Goal: Task Accomplishment & Management: Use online tool/utility

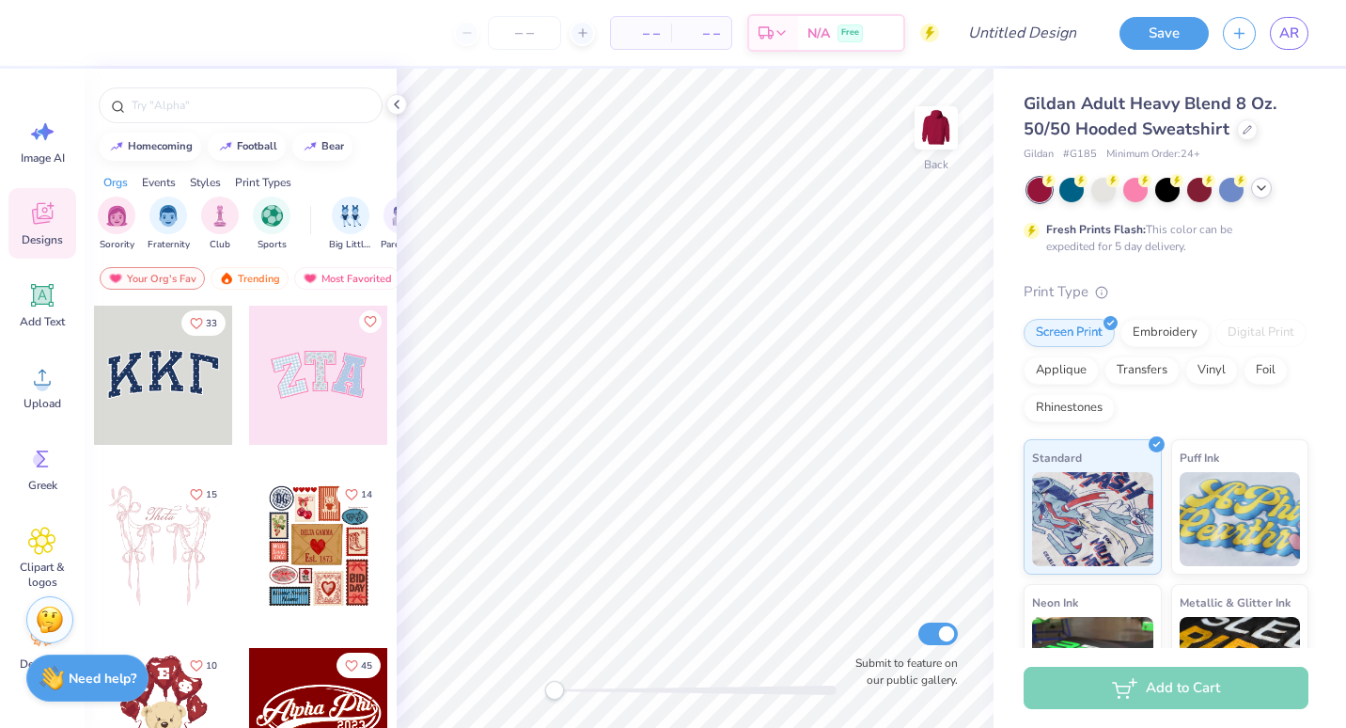
click at [1262, 189] on polyline at bounding box center [1262, 188] width 8 height 4
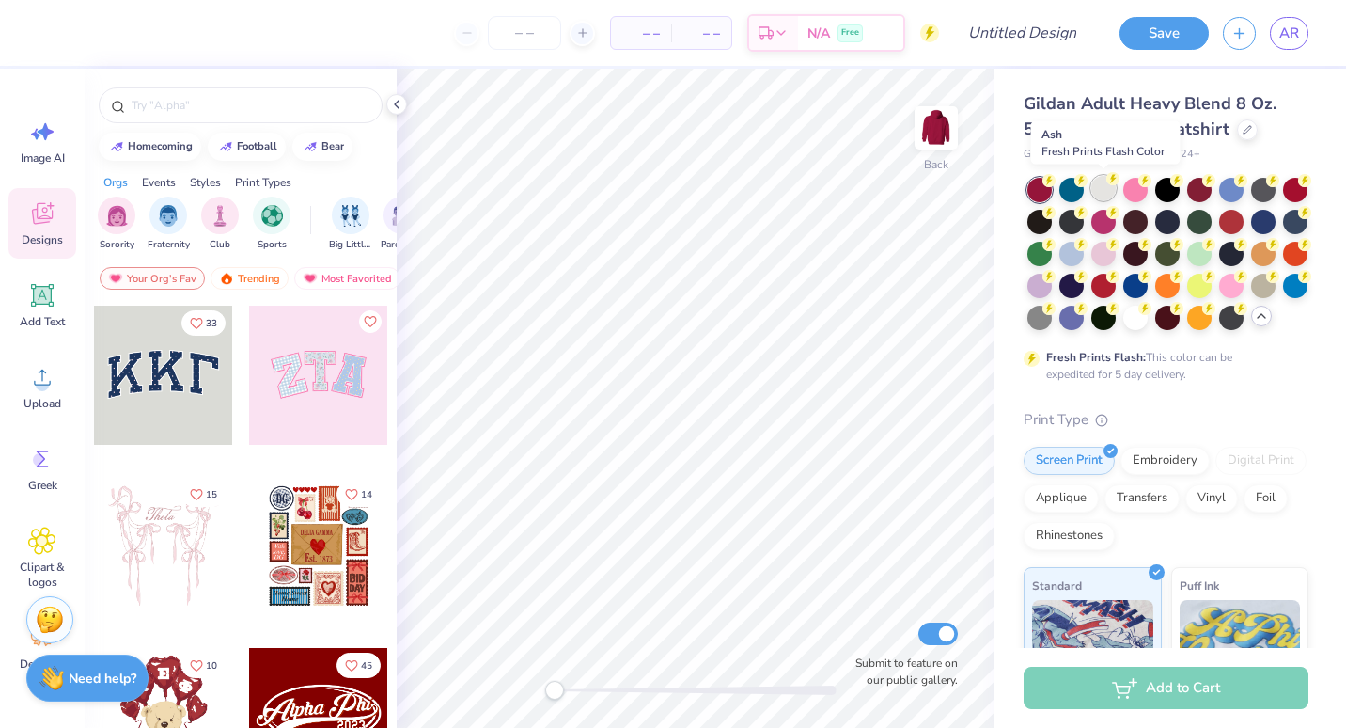
click at [1102, 184] on div at bounding box center [1104, 188] width 24 height 24
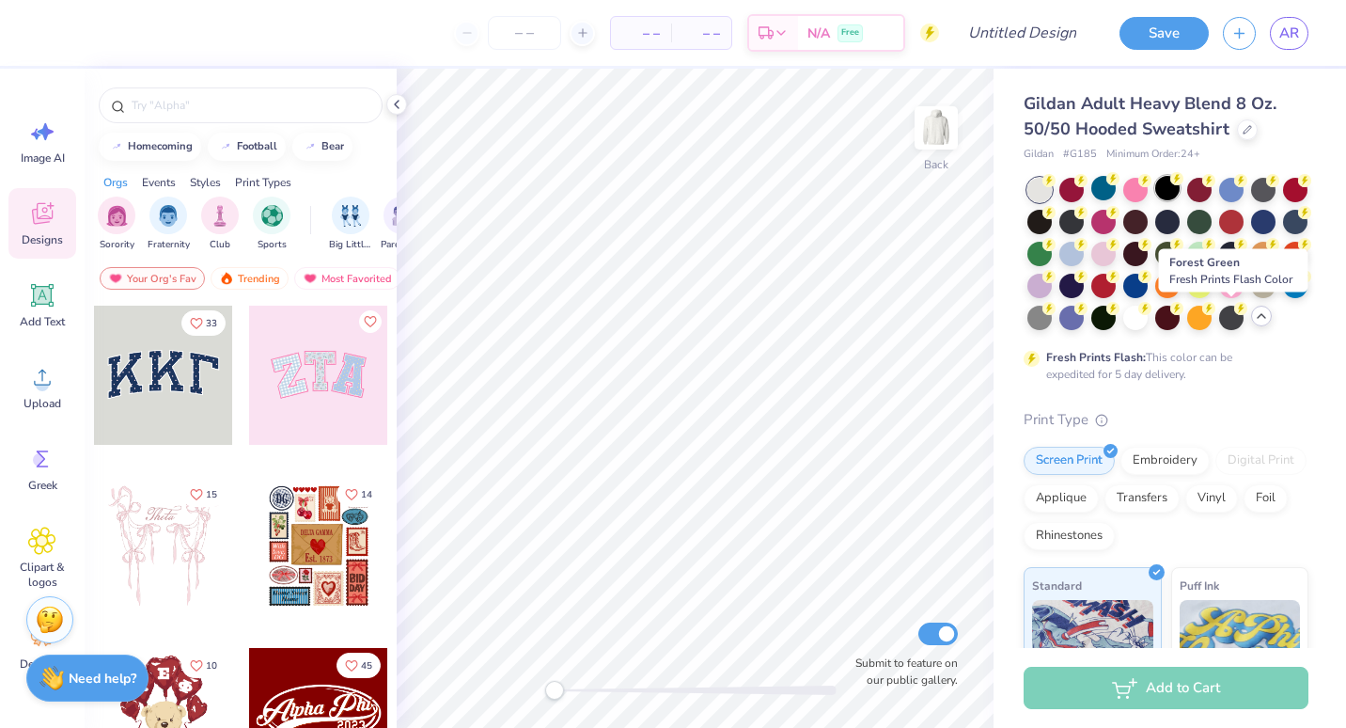
drag, startPoint x: 1229, startPoint y: 321, endPoint x: 1179, endPoint y: 185, distance: 144.3
click at [1179, 185] on circle at bounding box center [1177, 178] width 13 height 13
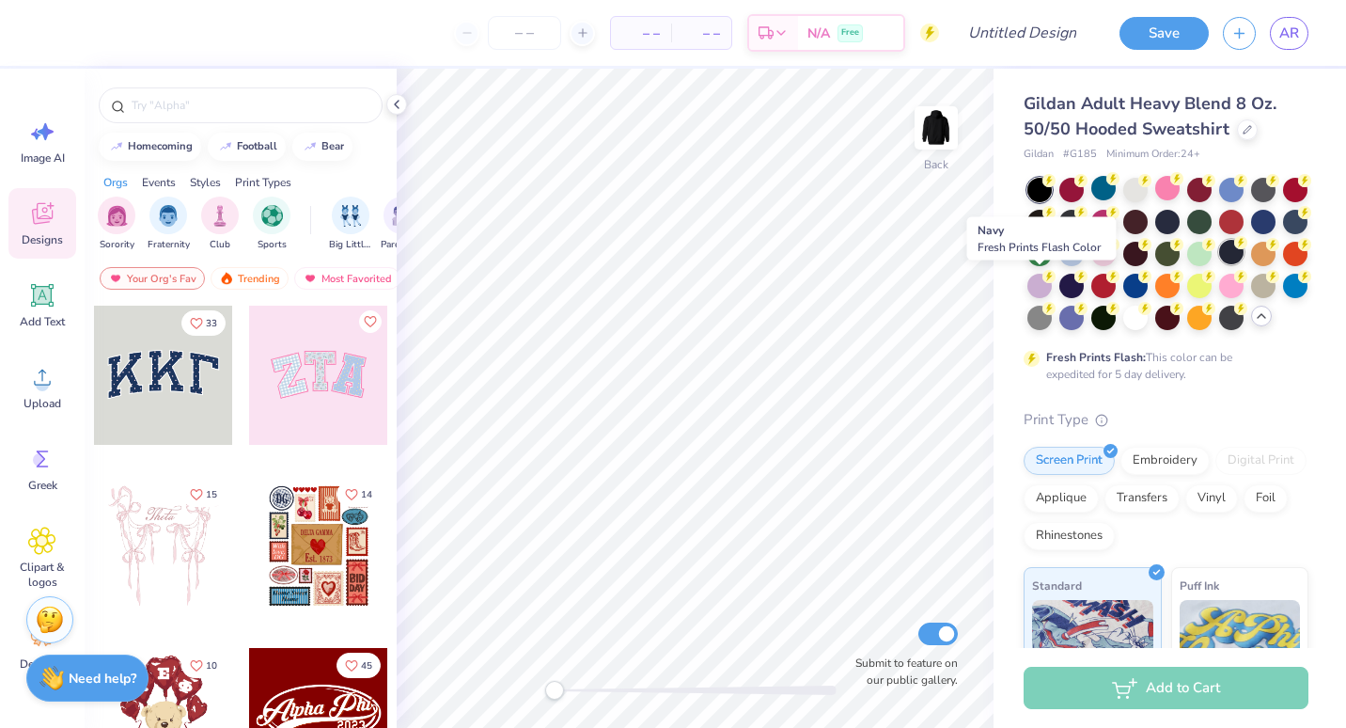
click at [1220, 264] on div at bounding box center [1232, 252] width 24 height 24
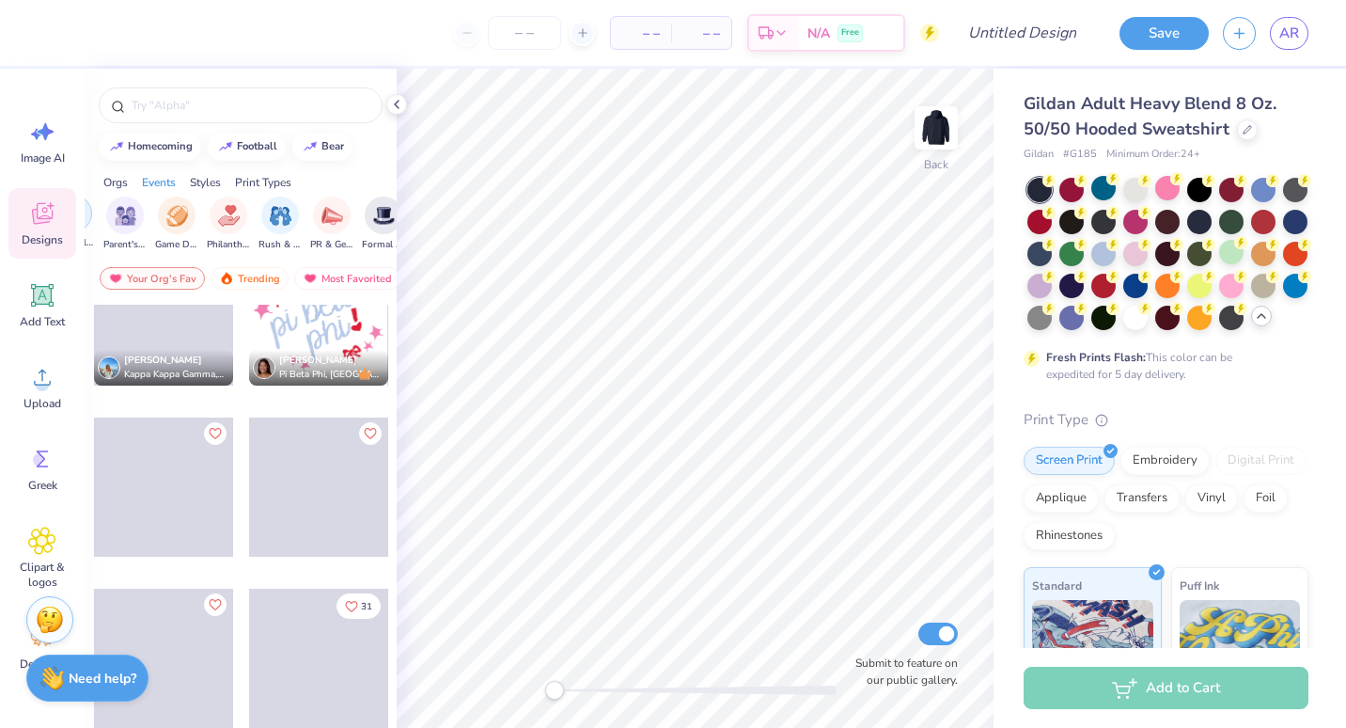
scroll to position [0, 276]
click at [335, 219] on img "filter for PR & General" at bounding box center [334, 216] width 22 height 22
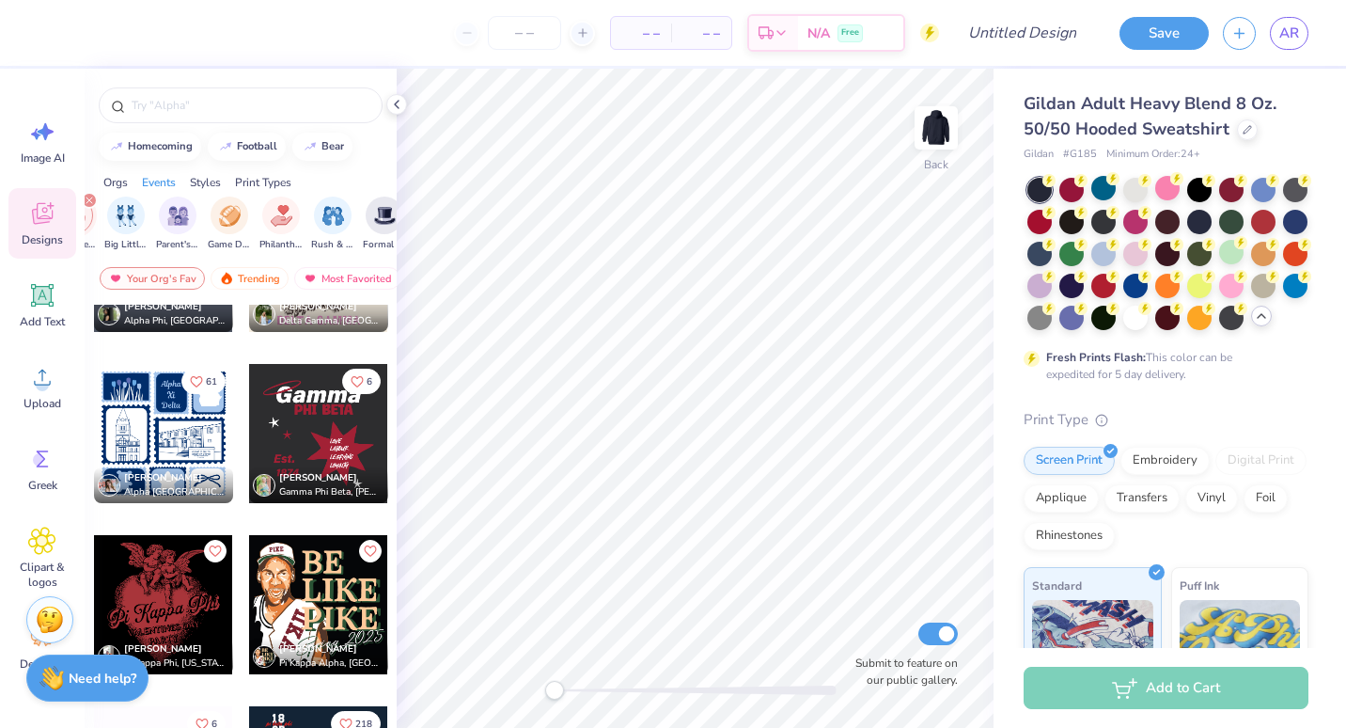
scroll to position [21847, 0]
click at [338, 448] on div at bounding box center [318, 432] width 139 height 139
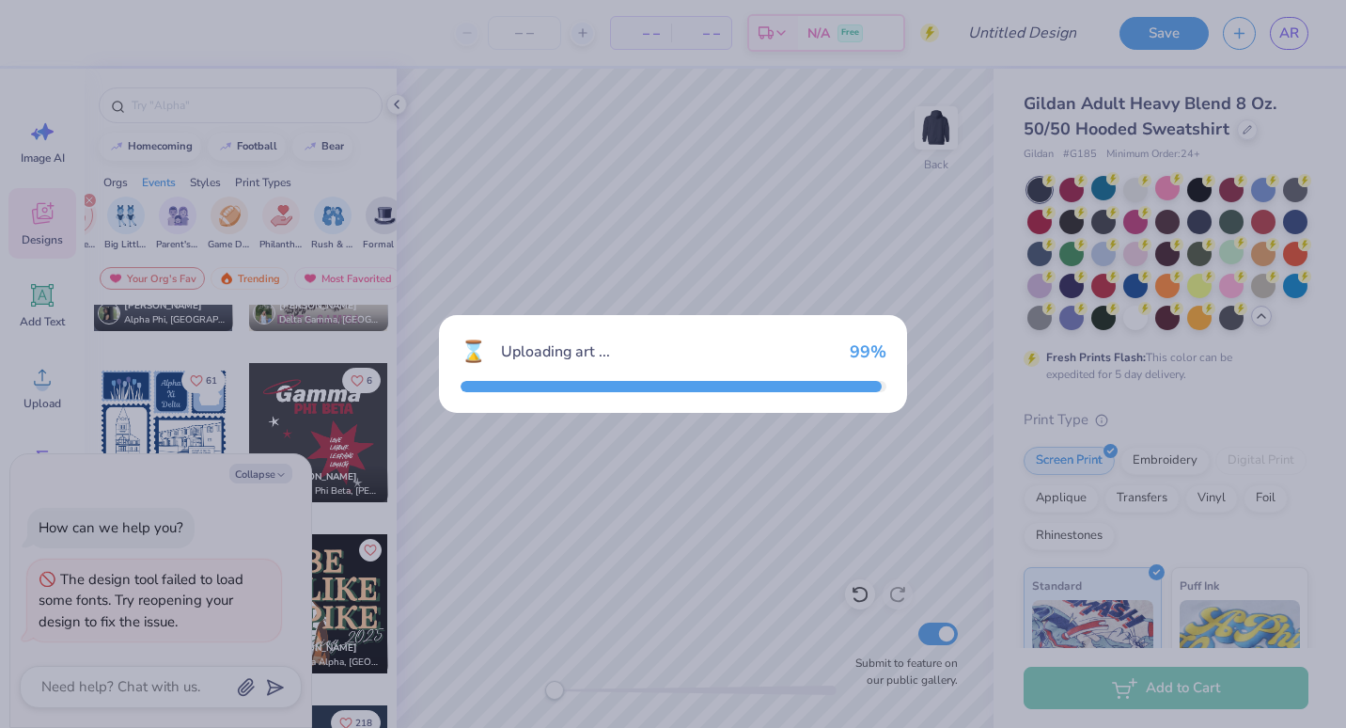
type textarea "x"
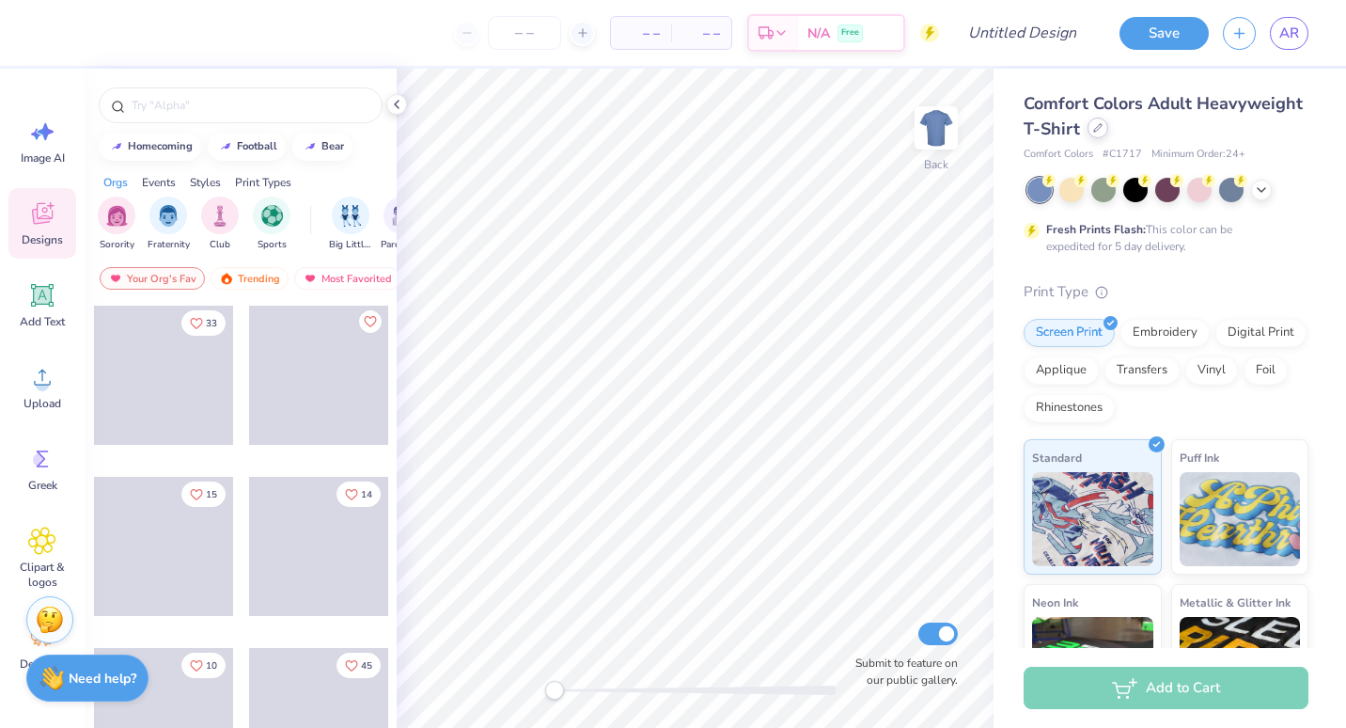
click at [1109, 131] on div at bounding box center [1098, 128] width 21 height 21
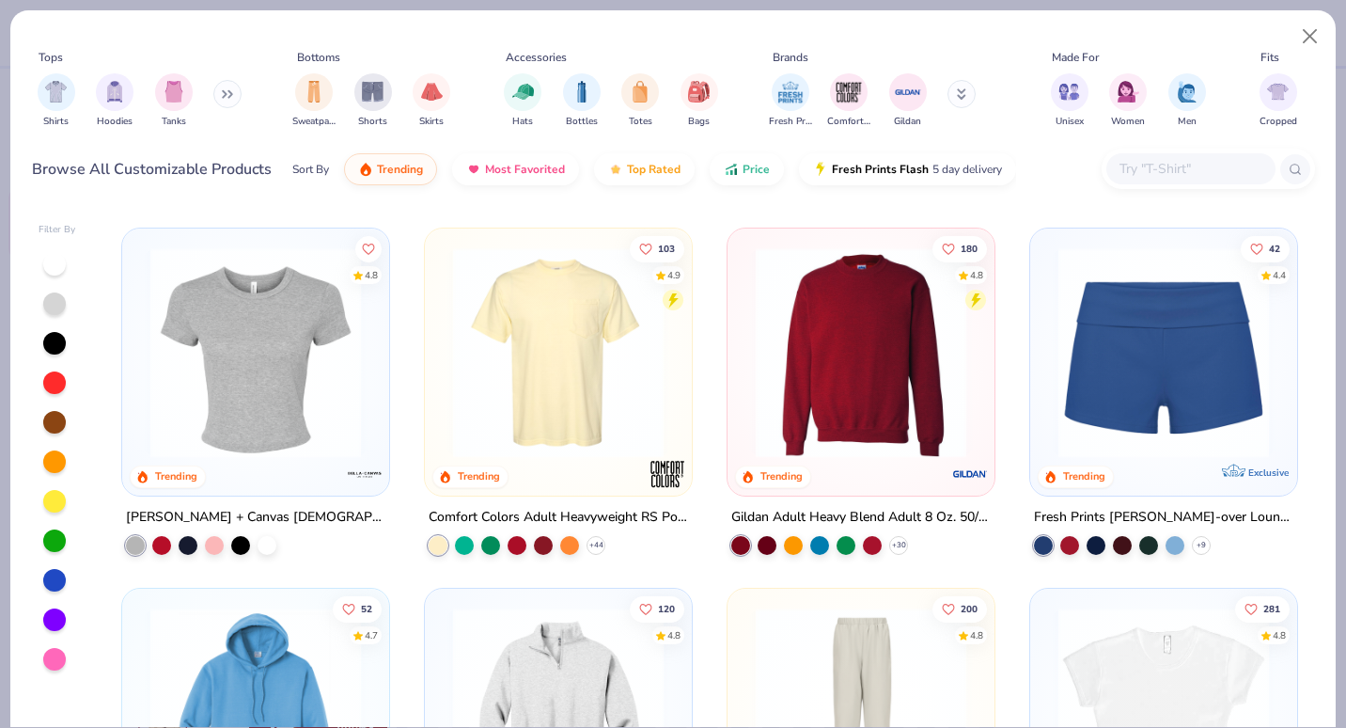
scroll to position [1068, 0]
click at [276, 334] on img at bounding box center [255, 353] width 229 height 211
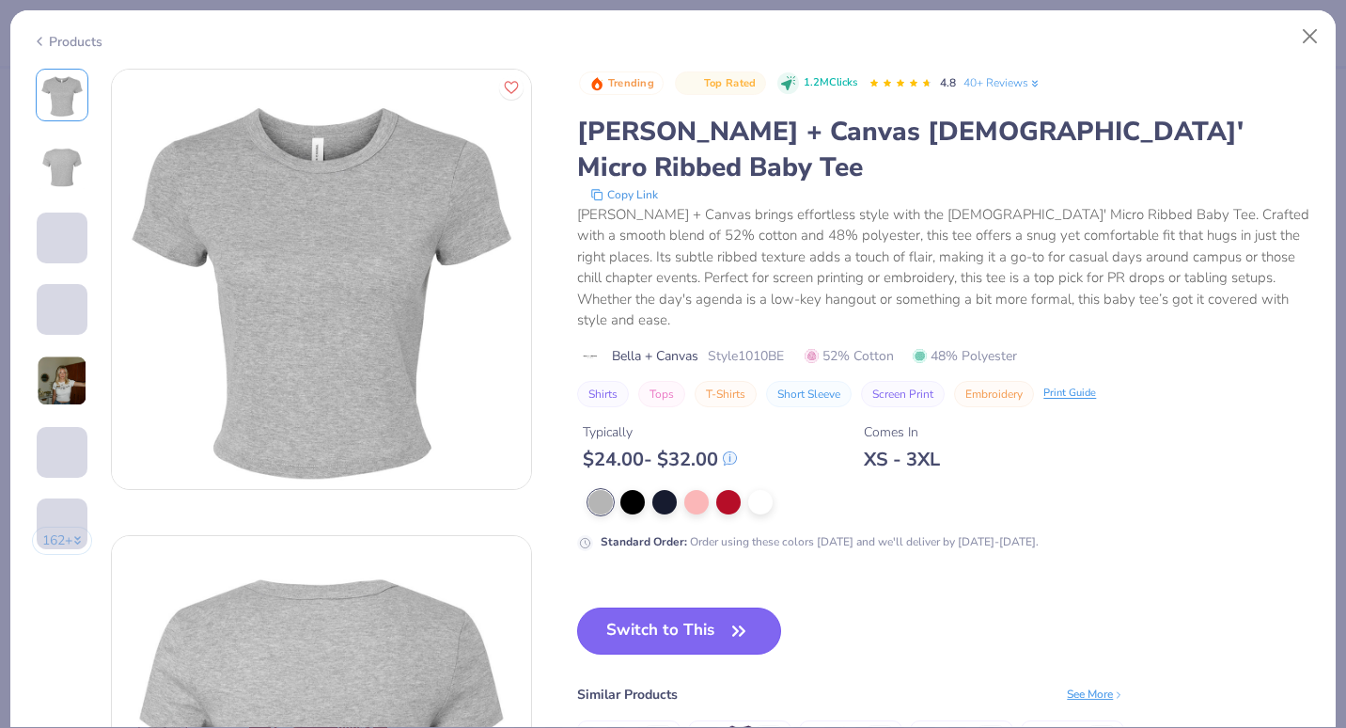
click at [682, 607] on button "Switch to This" at bounding box center [679, 630] width 204 height 47
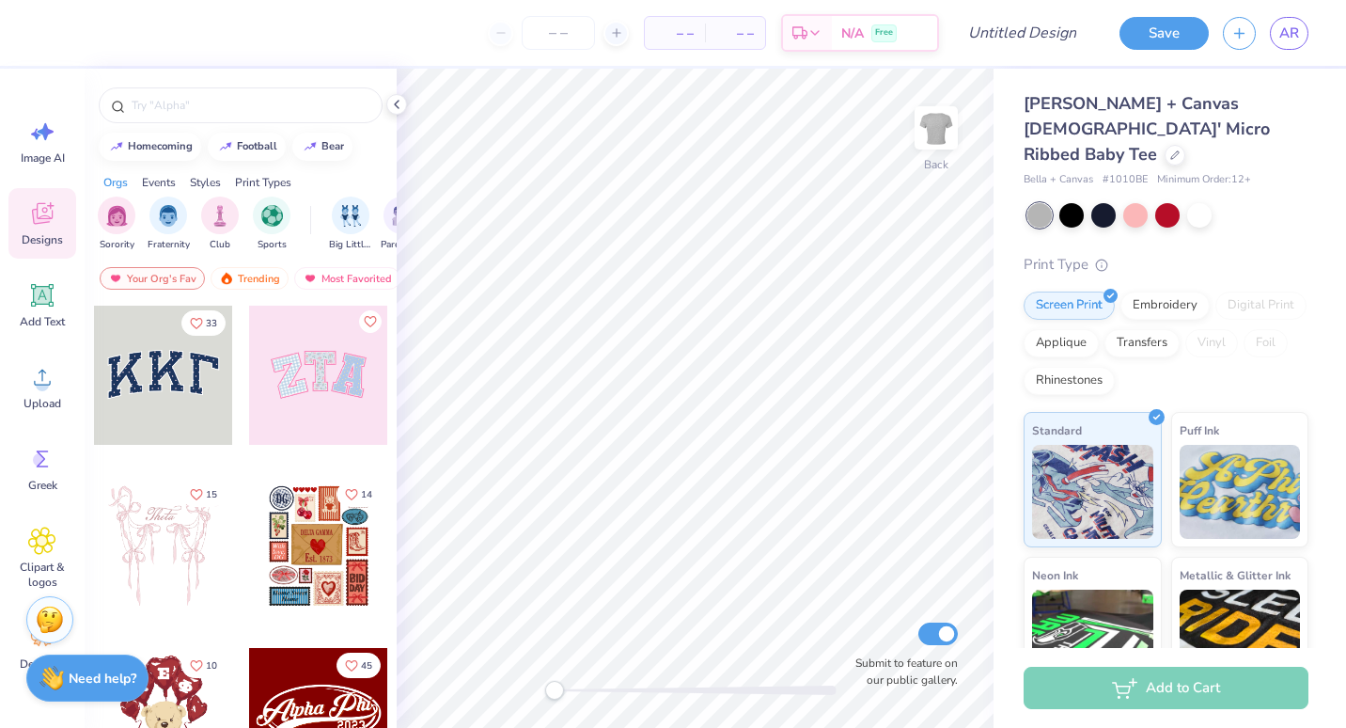
click at [1062, 175] on div "Bella + Canvas Ladies' Micro Ribbed Baby Tee Bella + Canvas # 1010BE Minimum Or…" at bounding box center [1166, 464] width 285 height 746
click at [1071, 201] on div at bounding box center [1072, 213] width 24 height 24
click at [1095, 201] on div at bounding box center [1104, 213] width 24 height 24
click at [1157, 201] on div at bounding box center [1168, 213] width 24 height 24
click at [1220, 209] on div "Bella + Canvas Ladies' Micro Ribbed Baby Tee Bella + Canvas # 1010BE Minimum Or…" at bounding box center [1166, 464] width 285 height 746
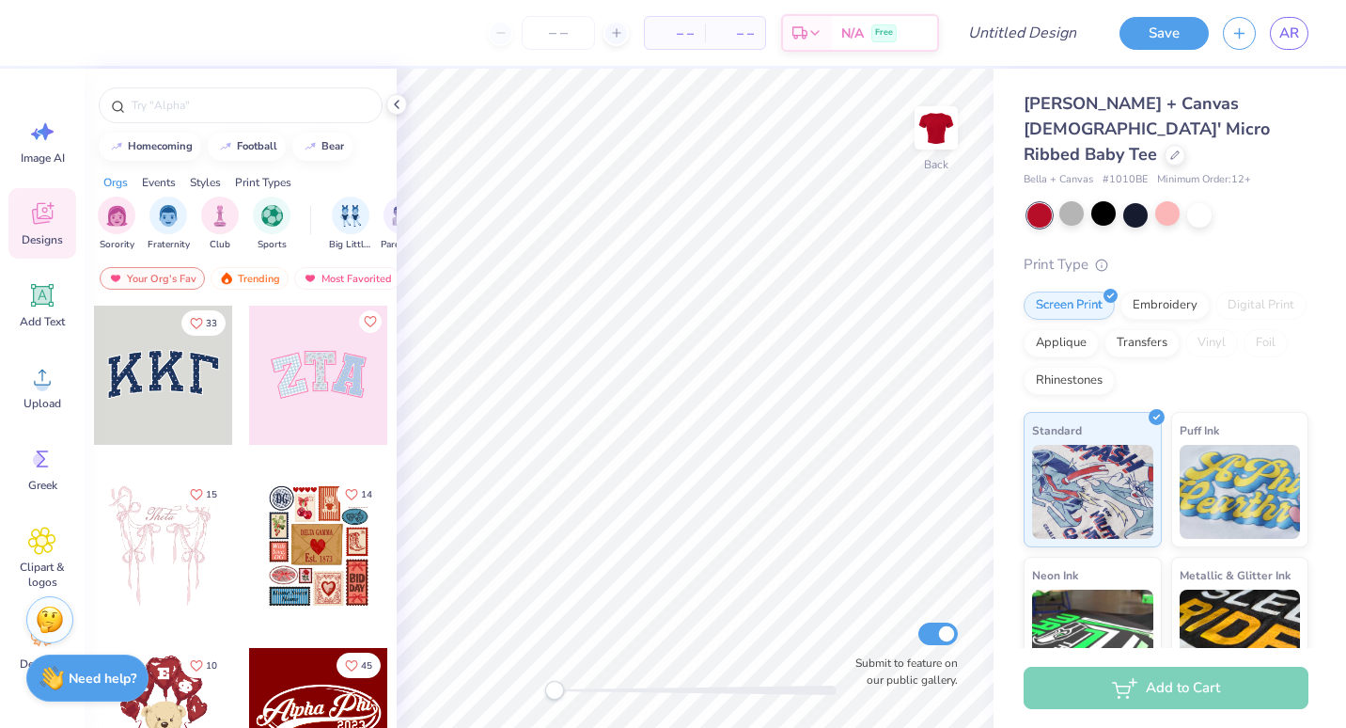
click at [1214, 207] on div "Bella + Canvas Ladies' Micro Ribbed Baby Tee Bella + Canvas # 1010BE Minimum Or…" at bounding box center [1166, 464] width 285 height 746
click at [1209, 203] on div at bounding box center [1168, 215] width 281 height 24
click at [1206, 201] on div at bounding box center [1200, 213] width 24 height 24
click at [1200, 201] on div at bounding box center [1200, 213] width 24 height 24
click at [1145, 201] on div at bounding box center [1136, 213] width 24 height 24
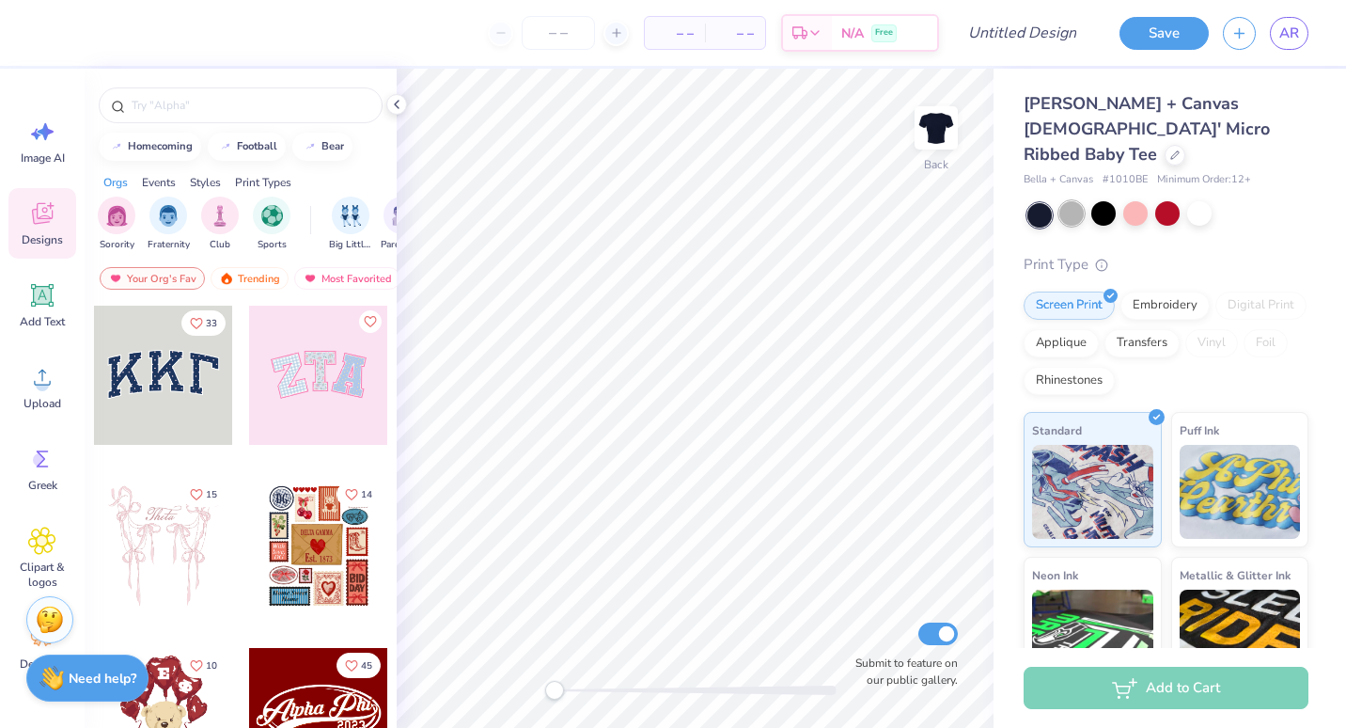
click at [1065, 201] on div at bounding box center [1072, 213] width 24 height 24
click at [1134, 201] on div at bounding box center [1136, 213] width 24 height 24
click at [1120, 203] on div at bounding box center [1168, 215] width 281 height 24
click at [1111, 201] on div at bounding box center [1104, 213] width 24 height 24
click at [1126, 201] on div at bounding box center [1136, 213] width 24 height 24
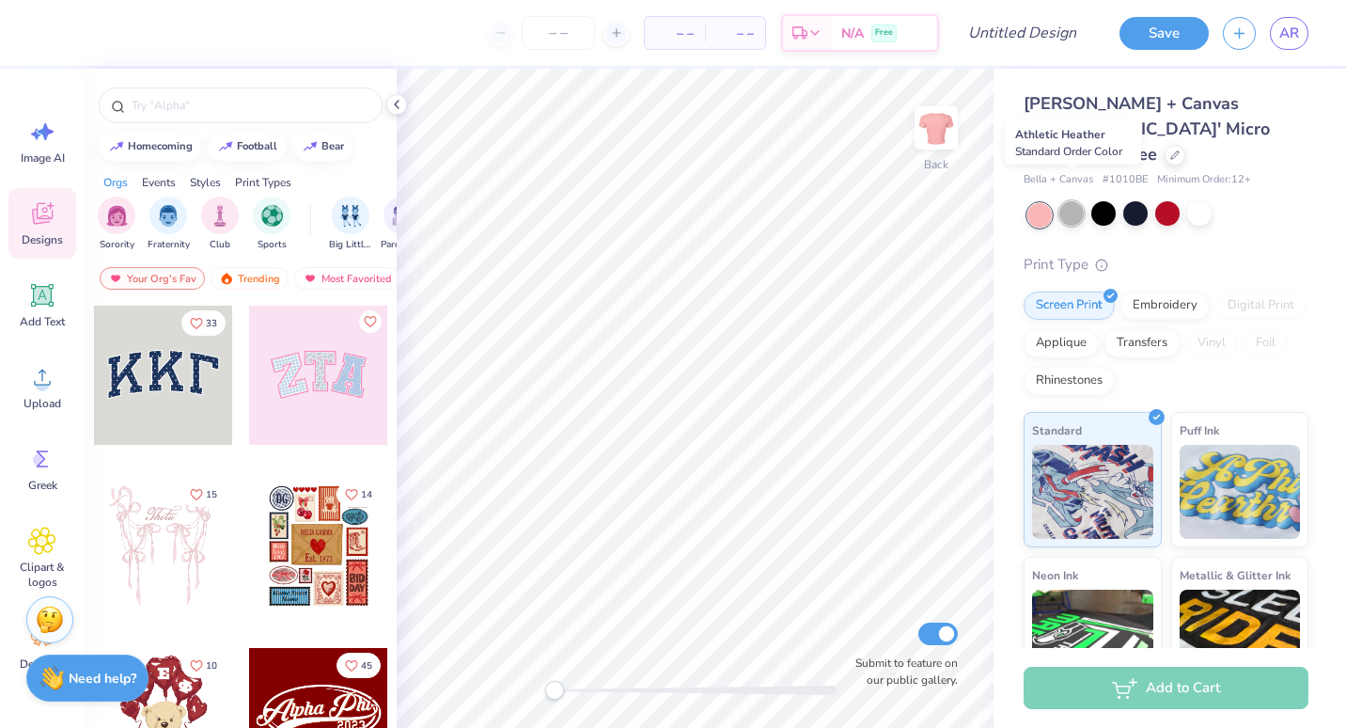
click at [1065, 201] on div at bounding box center [1072, 213] width 24 height 24
click at [1172, 149] on icon at bounding box center [1175, 153] width 9 height 9
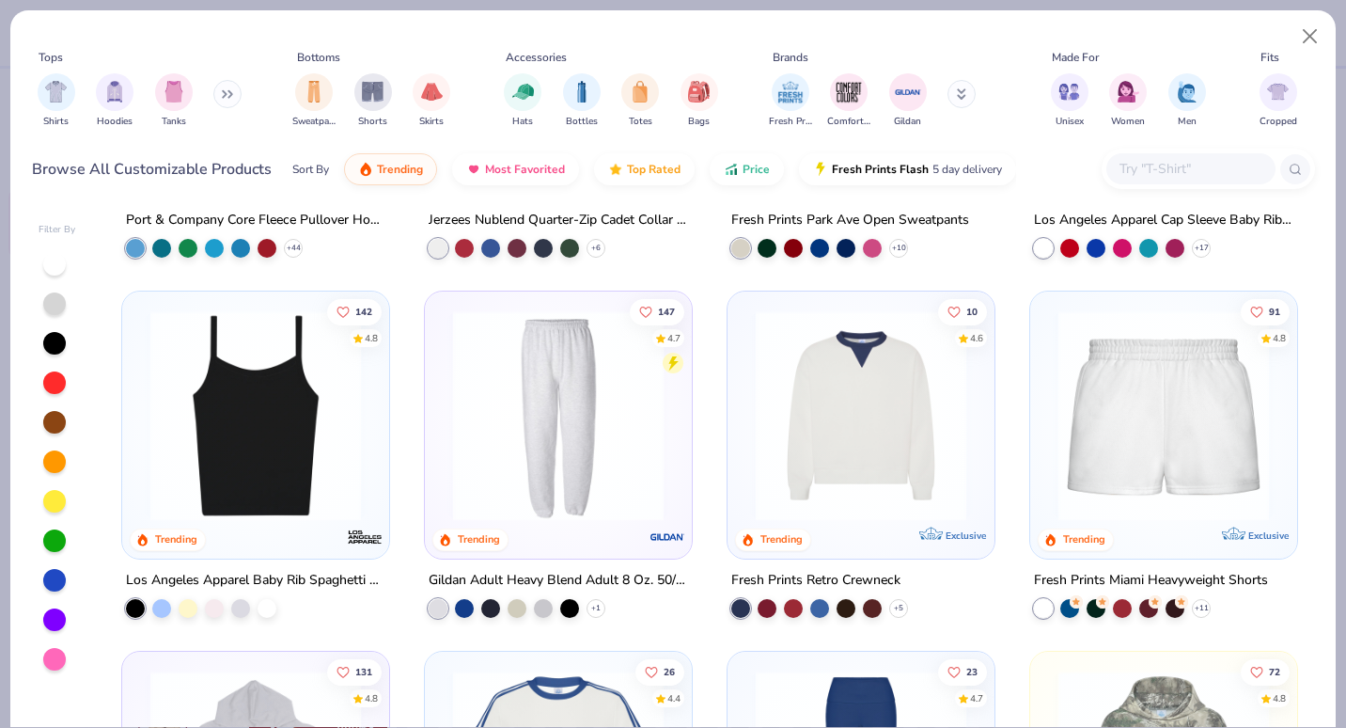
scroll to position [2059, 0]
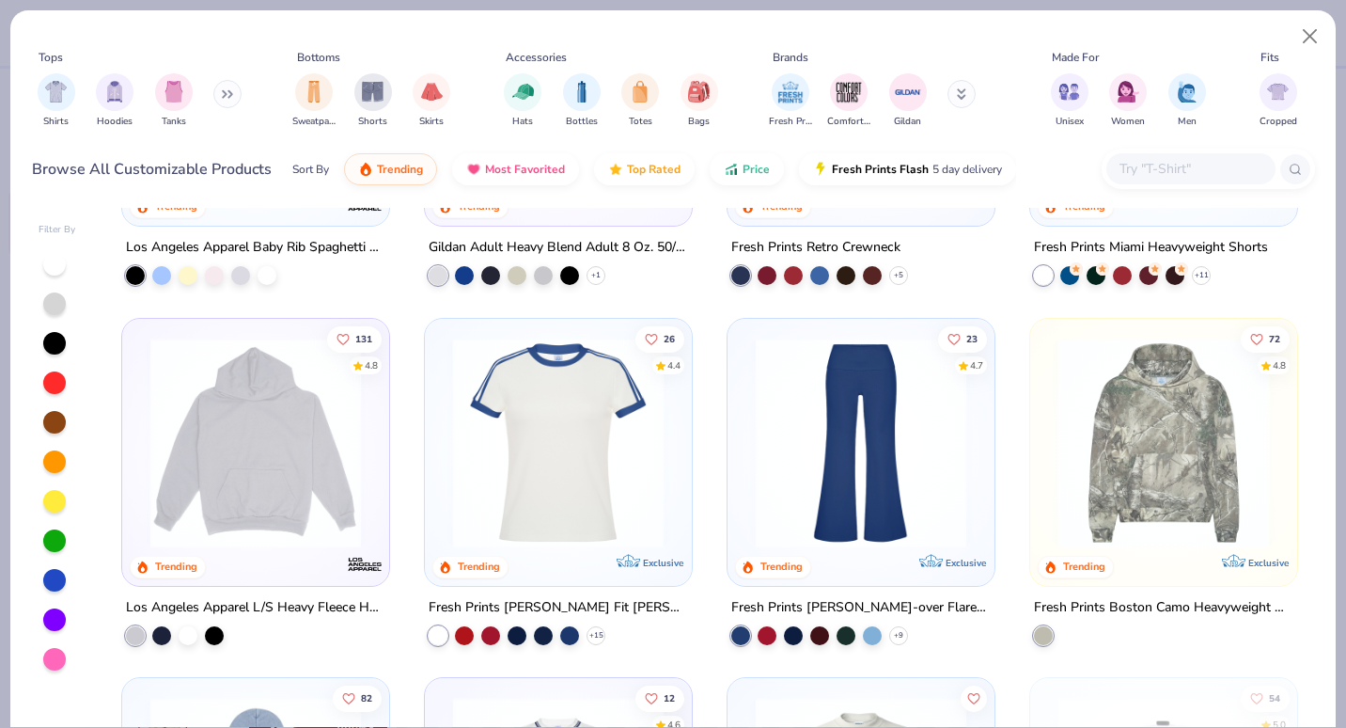
click at [219, 86] on button at bounding box center [227, 94] width 28 height 28
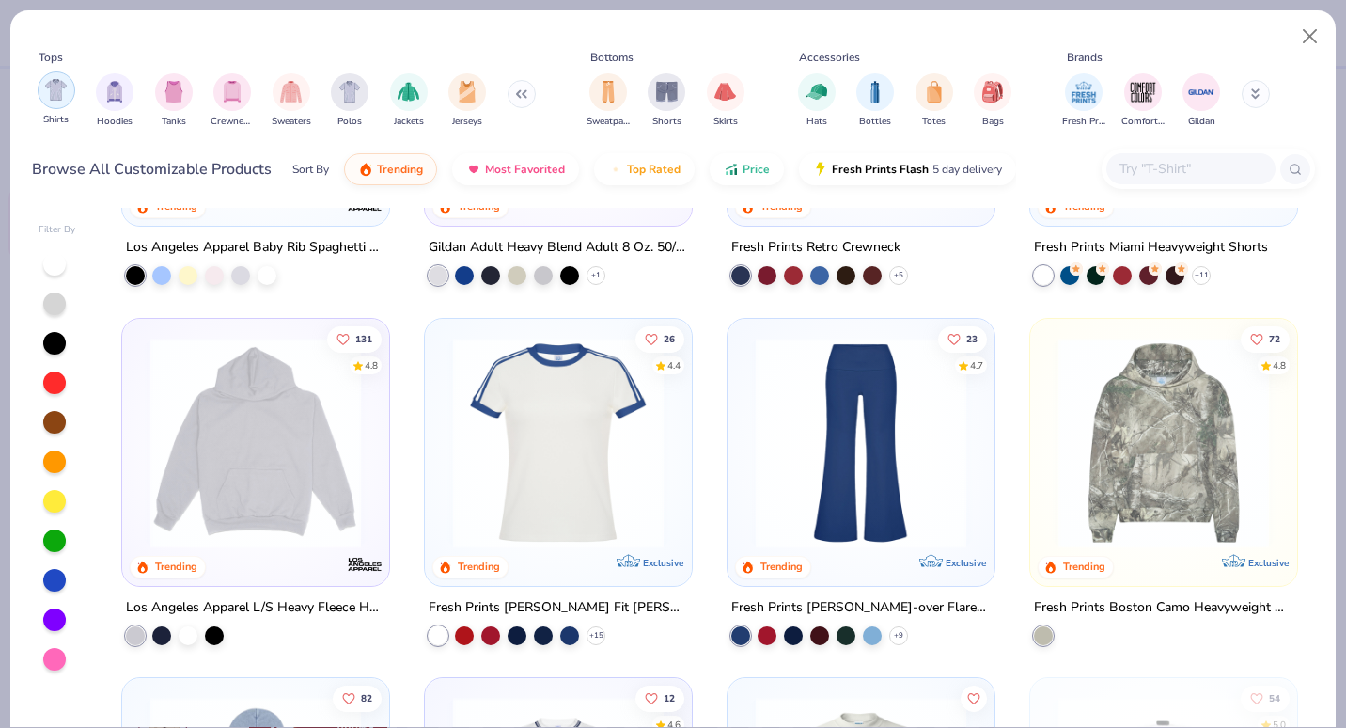
click at [62, 100] on img "filter for Shirts" at bounding box center [56, 90] width 22 height 22
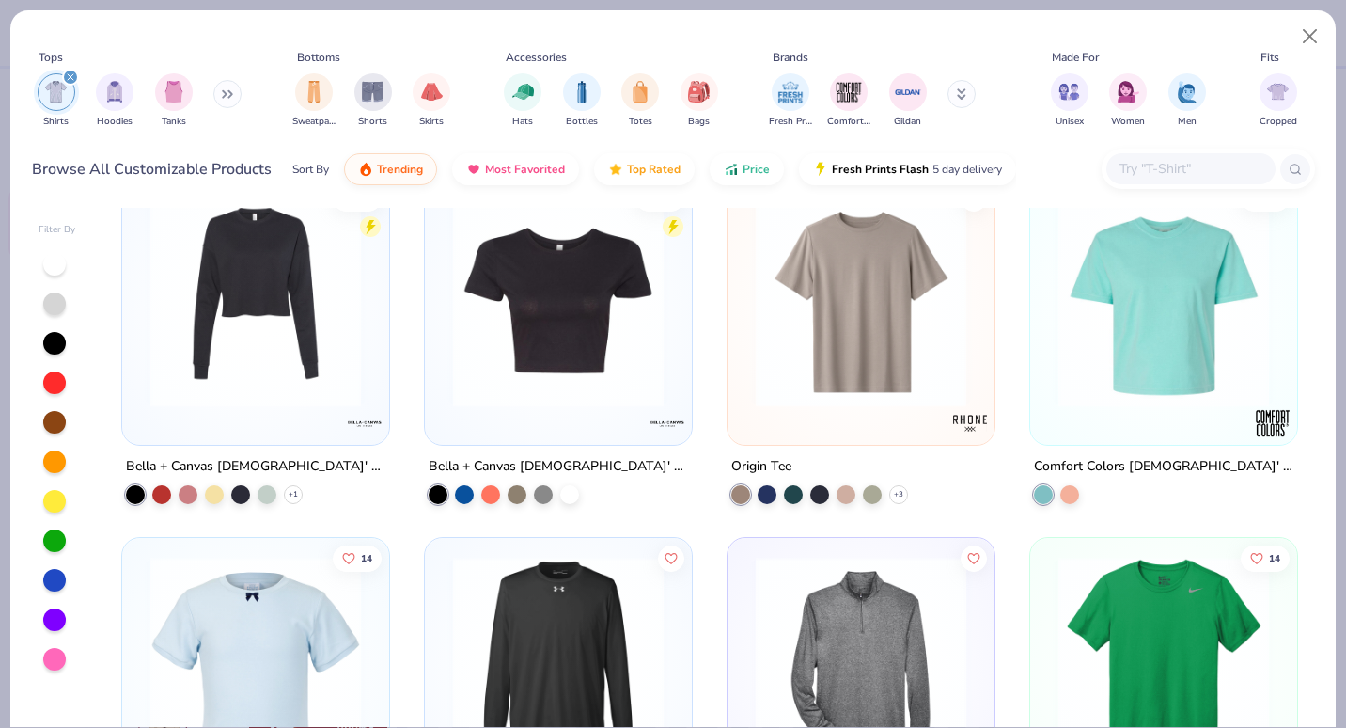
scroll to position [5439, 0]
click at [400, 163] on span "Trending" at bounding box center [400, 164] width 46 height 15
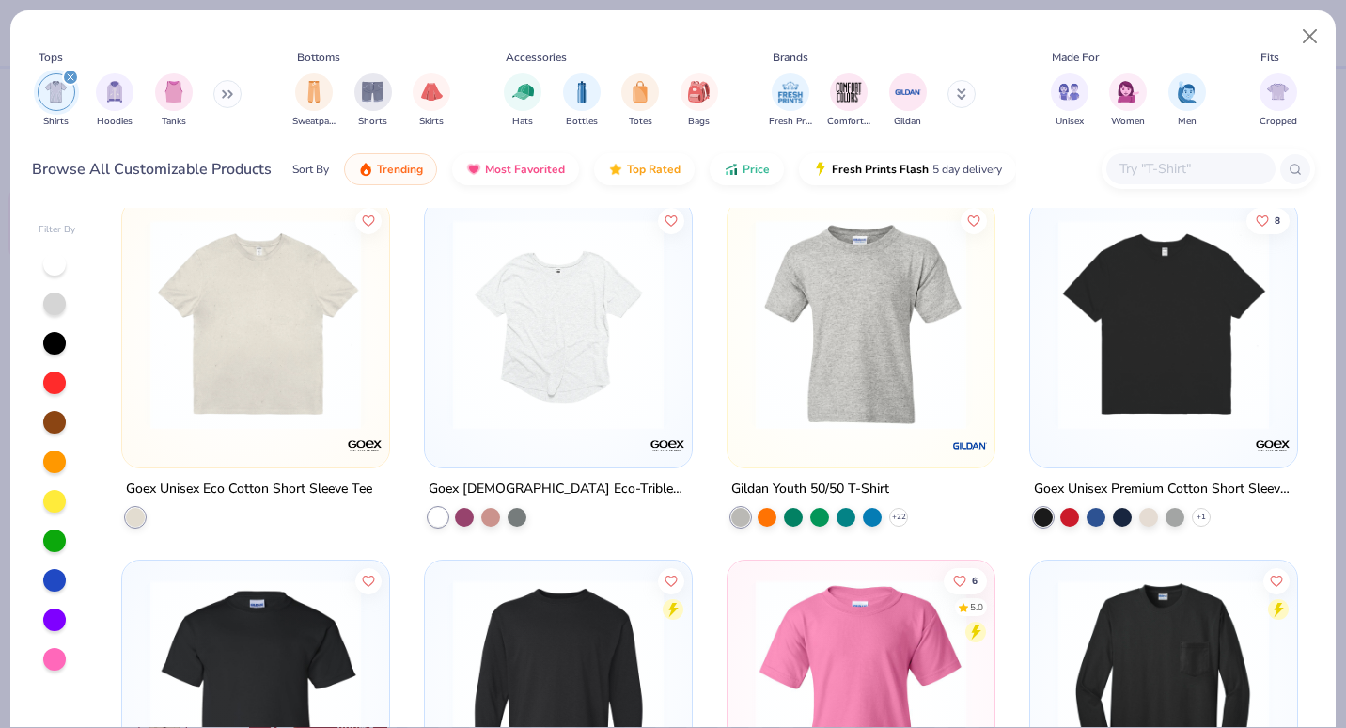
scroll to position [12382, 0]
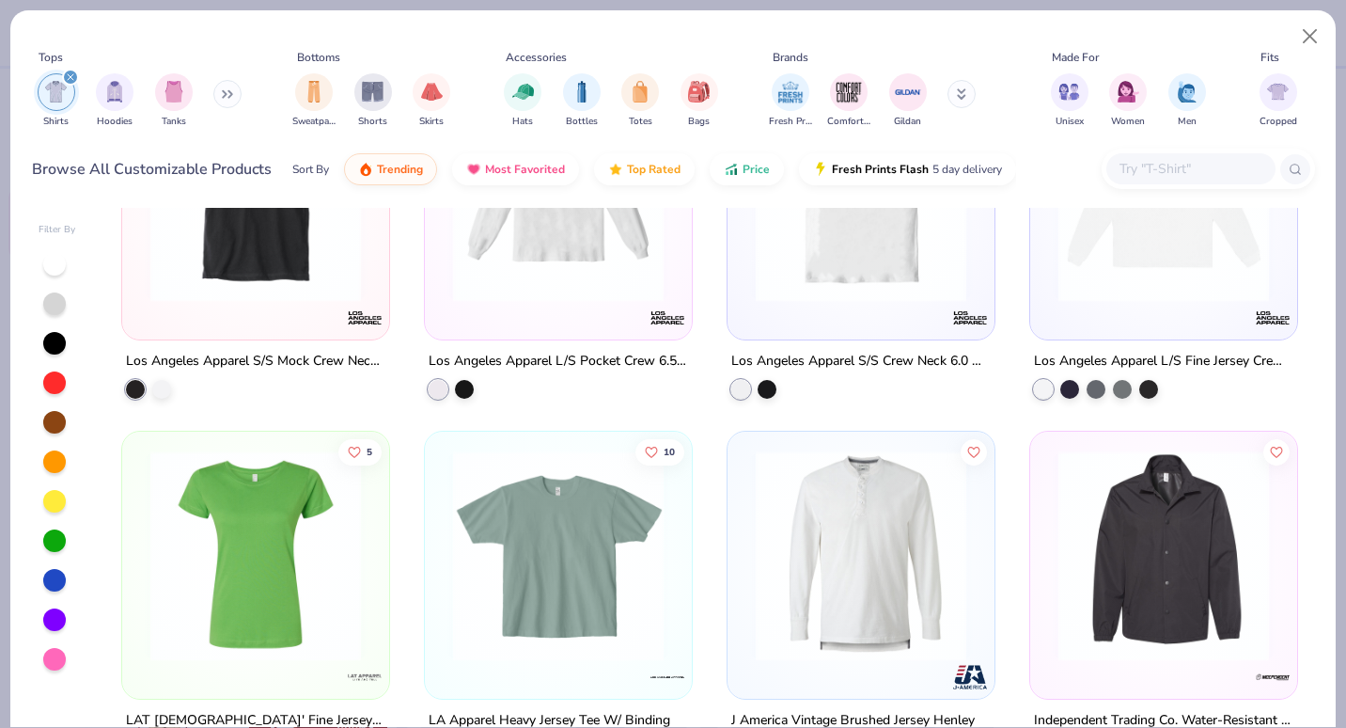
click at [1159, 179] on input "text" at bounding box center [1190, 169] width 145 height 22
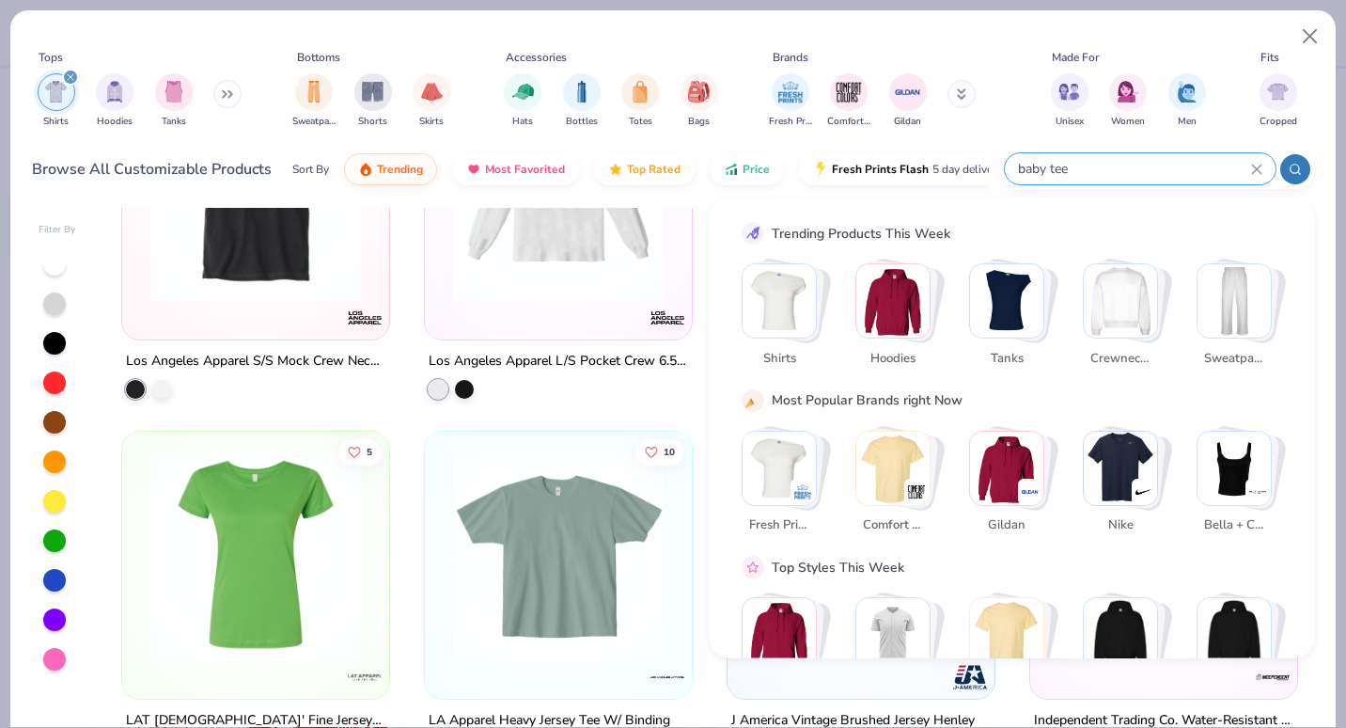
type input "baby tee"
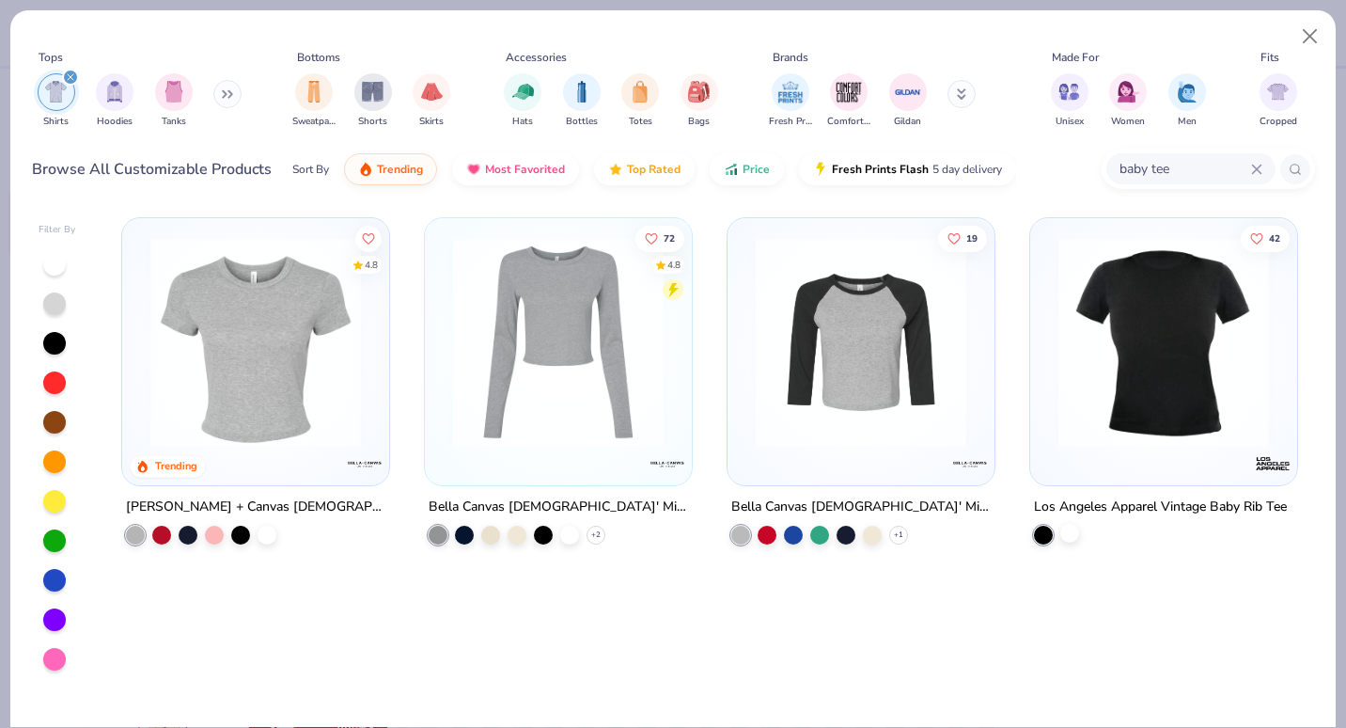
click at [1072, 529] on div at bounding box center [1070, 533] width 19 height 19
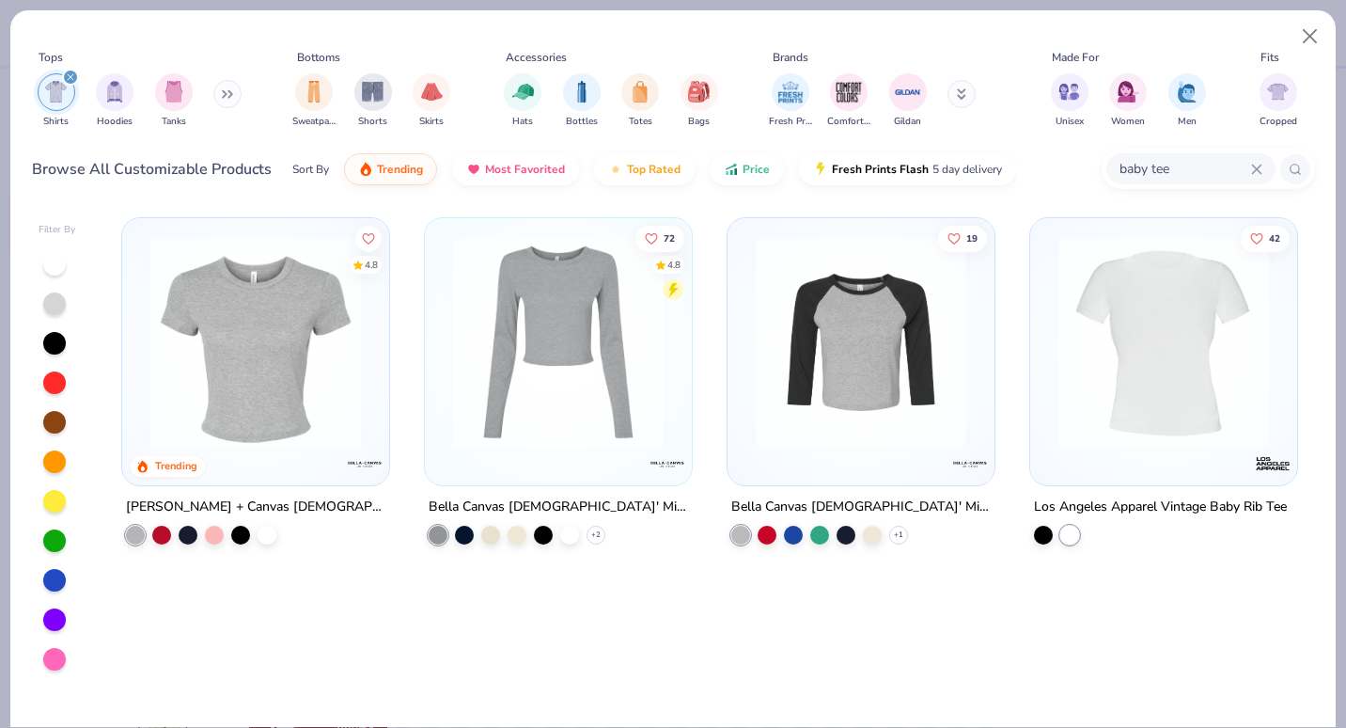
click at [319, 322] on img at bounding box center [255, 342] width 229 height 211
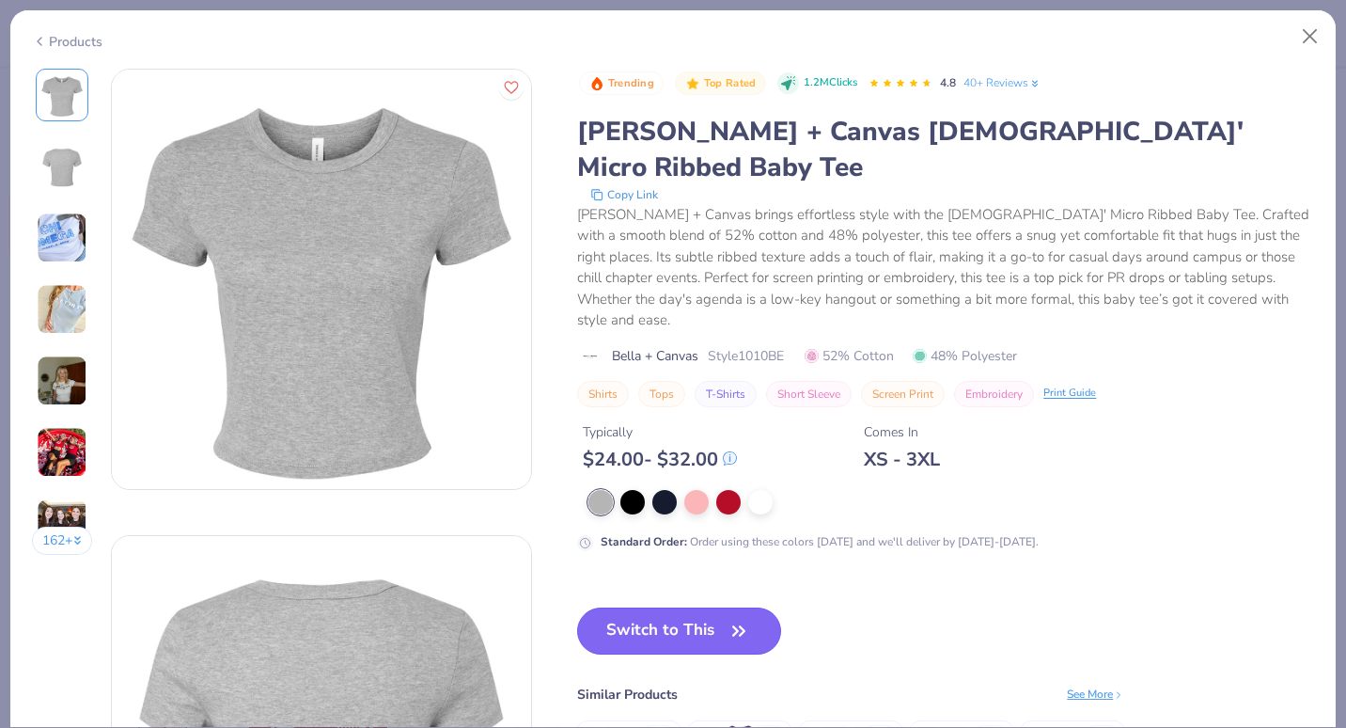
click at [660, 607] on button "Switch to This" at bounding box center [679, 630] width 204 height 47
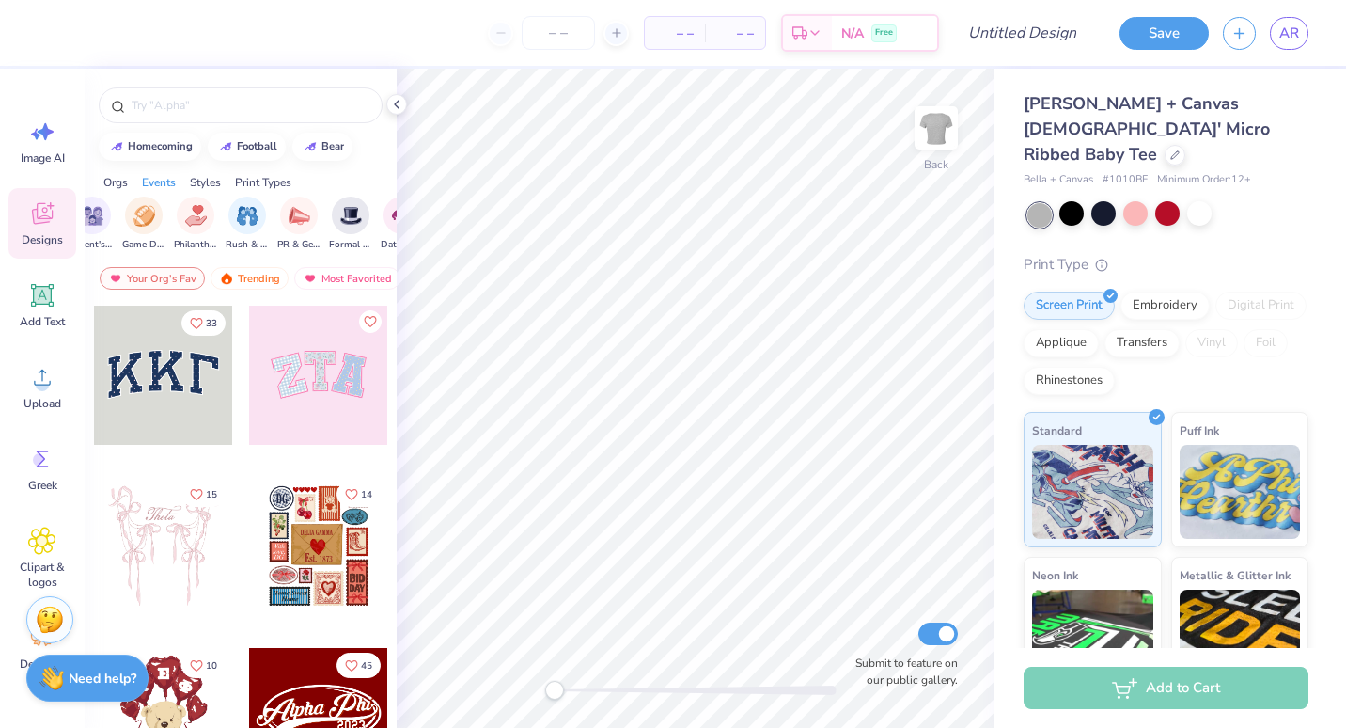
scroll to position [0, 302]
click at [319, 219] on div "filter for PR & General" at bounding box center [308, 214] width 38 height 38
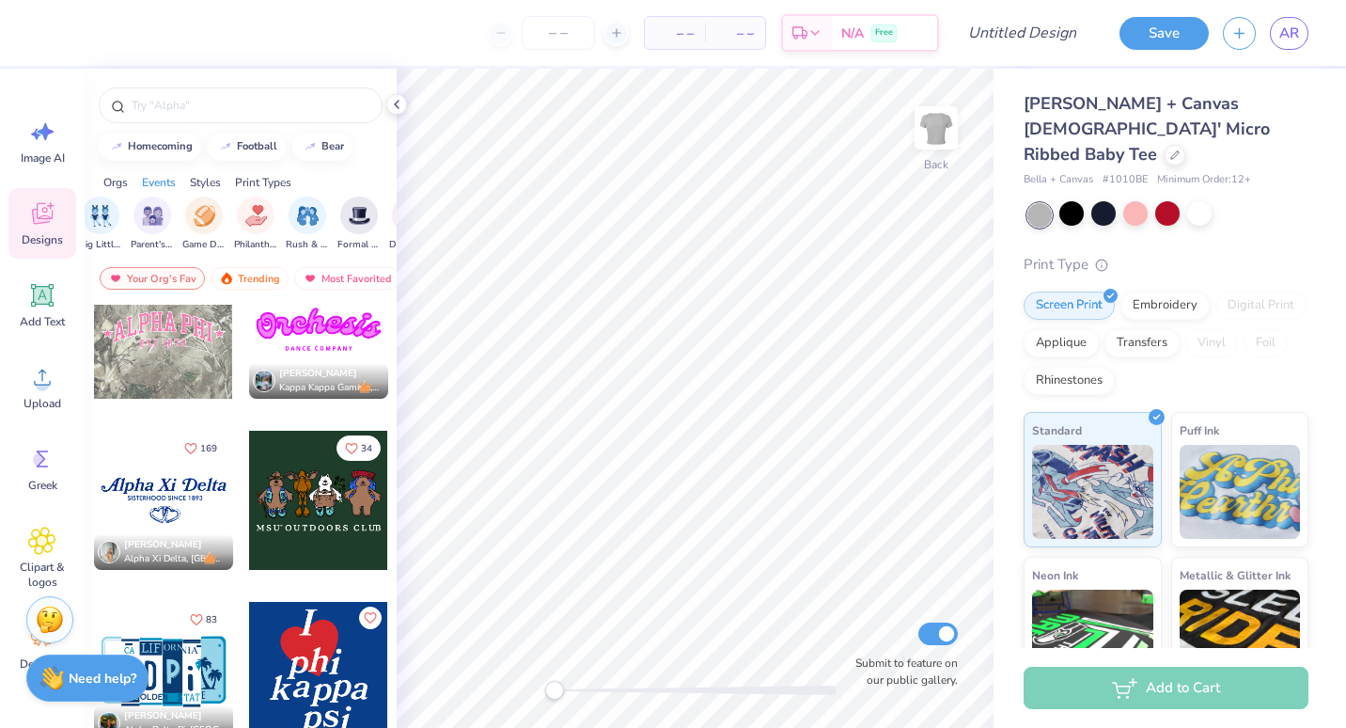
scroll to position [576, 0]
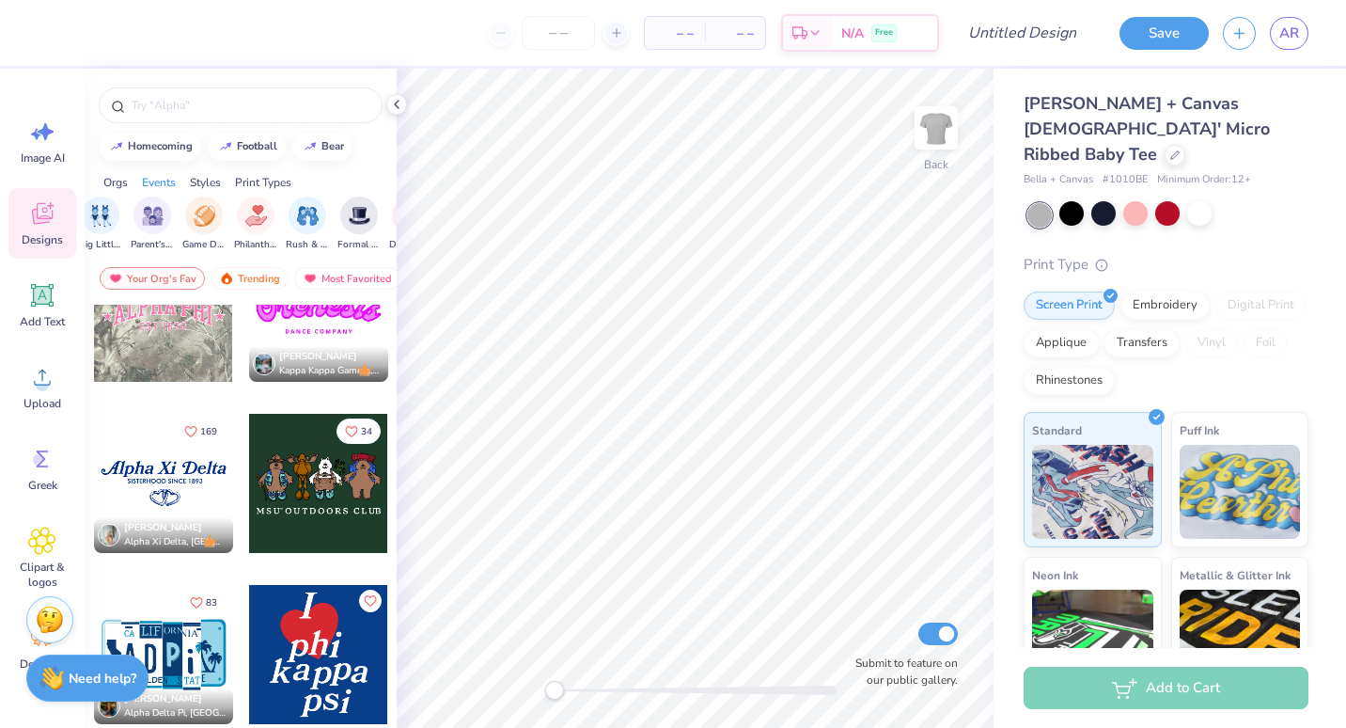
click at [185, 485] on div at bounding box center [163, 483] width 139 height 139
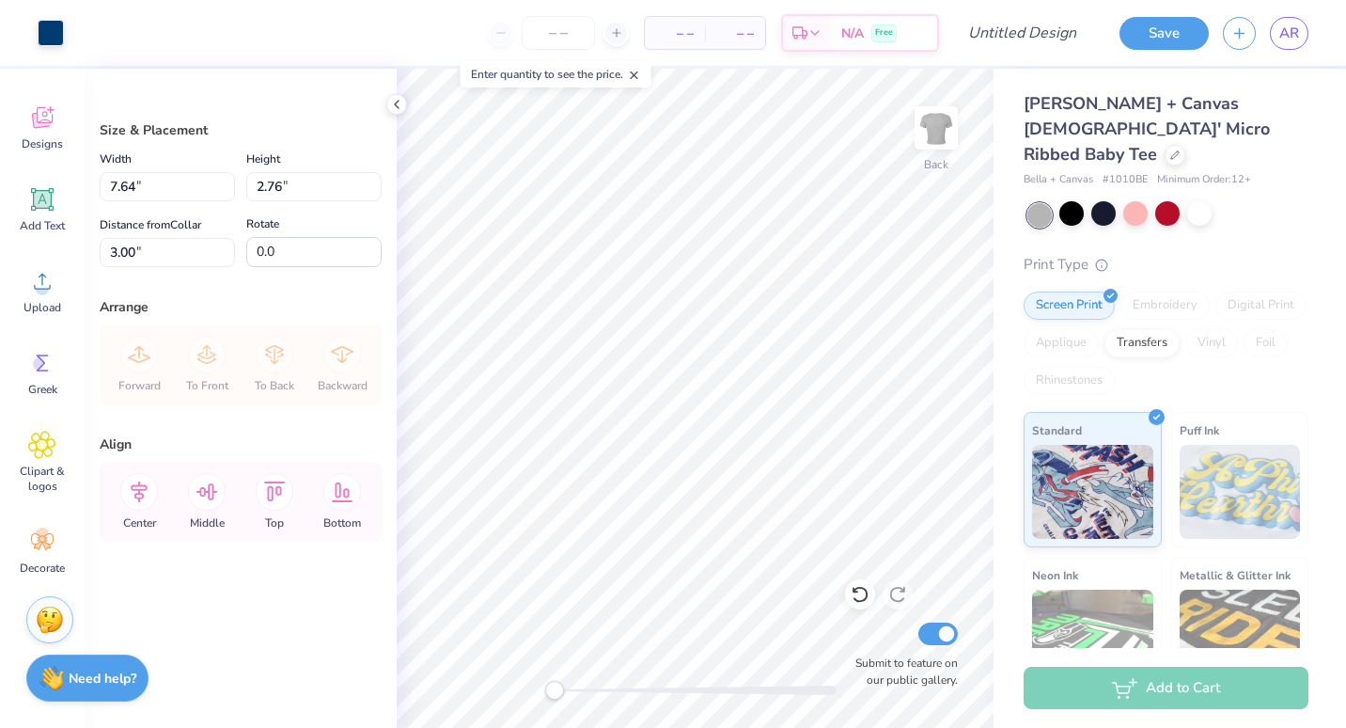
scroll to position [0, 0]
click at [1079, 201] on div at bounding box center [1072, 213] width 24 height 24
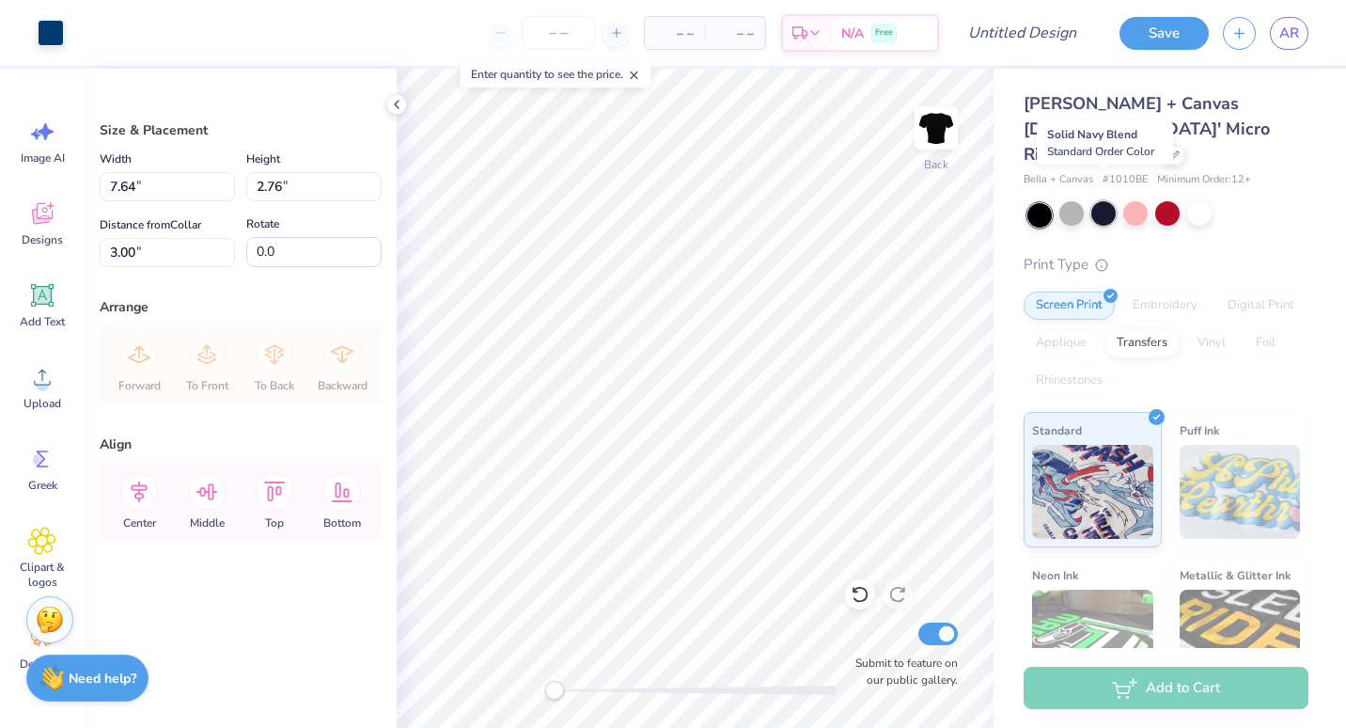
click at [1104, 201] on div at bounding box center [1104, 213] width 24 height 24
click at [1145, 201] on div at bounding box center [1136, 213] width 24 height 24
click at [1178, 201] on div at bounding box center [1168, 213] width 24 height 24
click at [1211, 201] on div at bounding box center [1200, 213] width 24 height 24
click at [1208, 201] on div at bounding box center [1200, 213] width 24 height 24
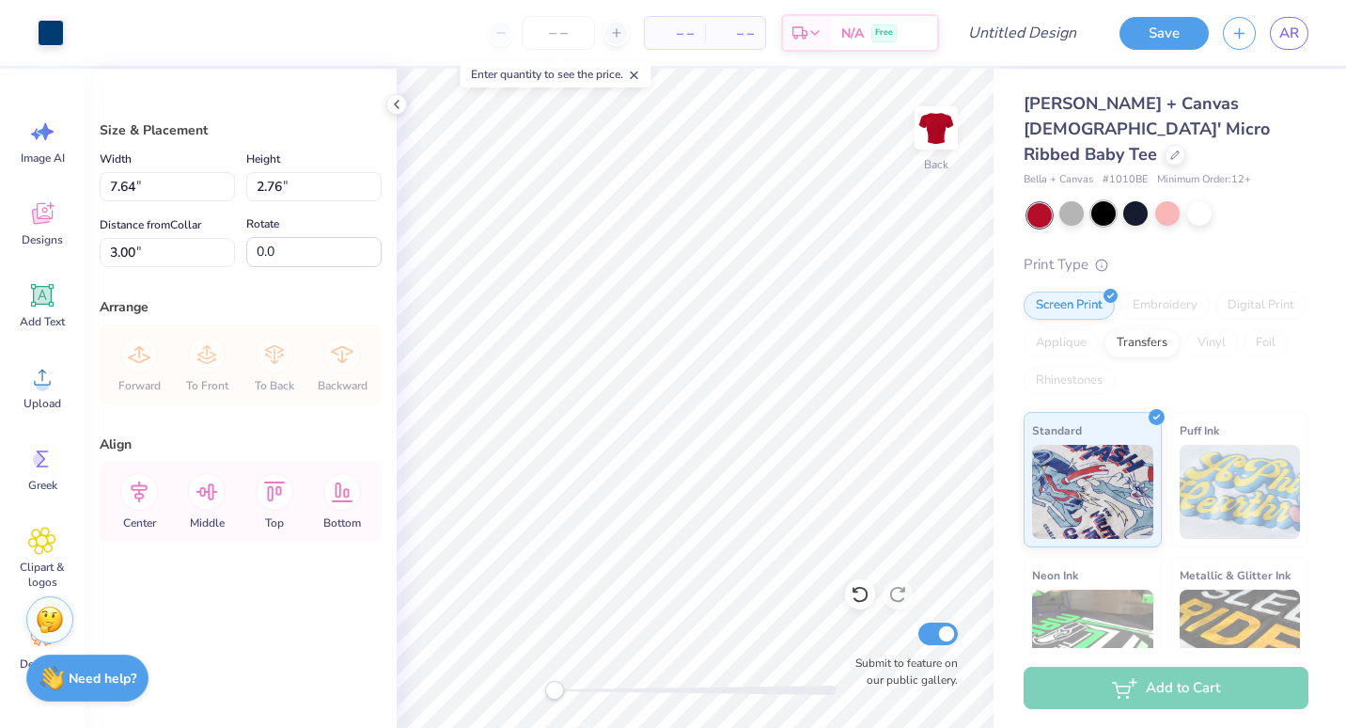
click at [1098, 201] on div at bounding box center [1104, 213] width 24 height 24
click at [1074, 201] on div at bounding box center [1072, 213] width 24 height 24
click at [1105, 201] on div at bounding box center [1104, 213] width 24 height 24
click at [51, 230] on div "Designs" at bounding box center [42, 223] width 68 height 71
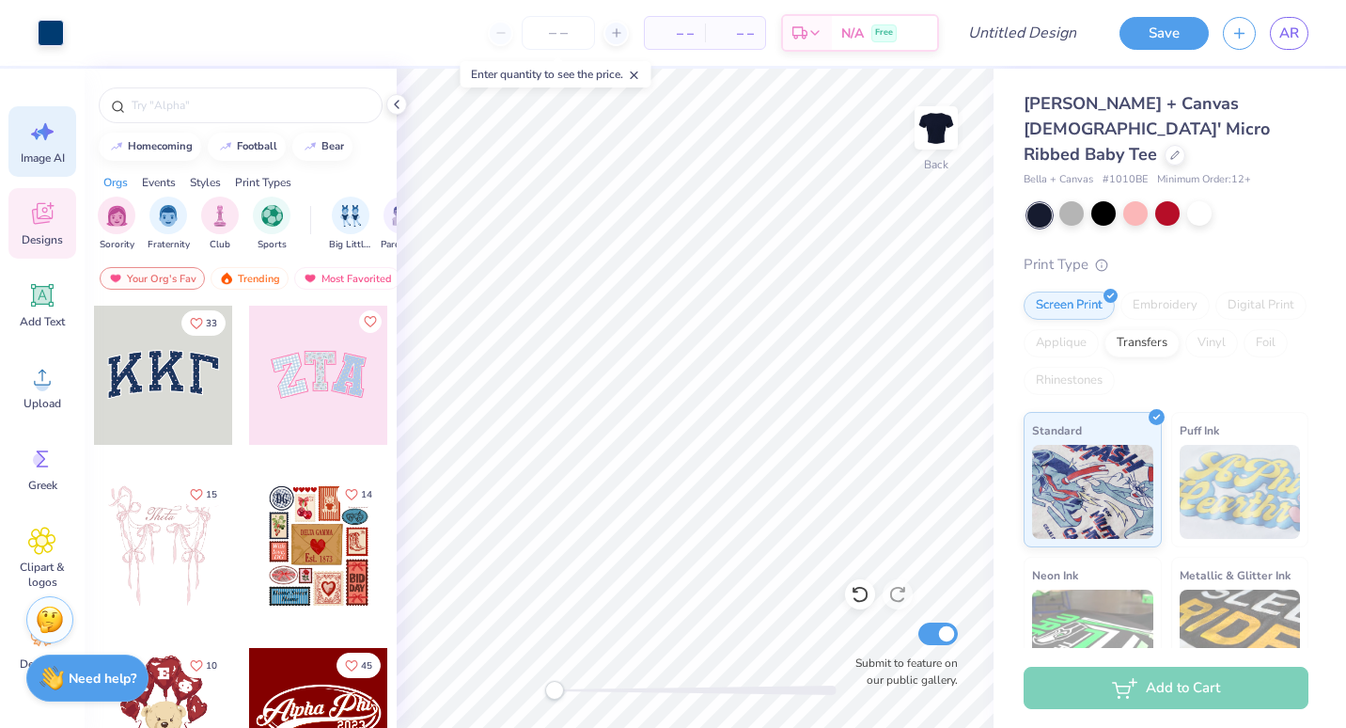
click at [60, 132] on div "Image AI" at bounding box center [42, 141] width 68 height 71
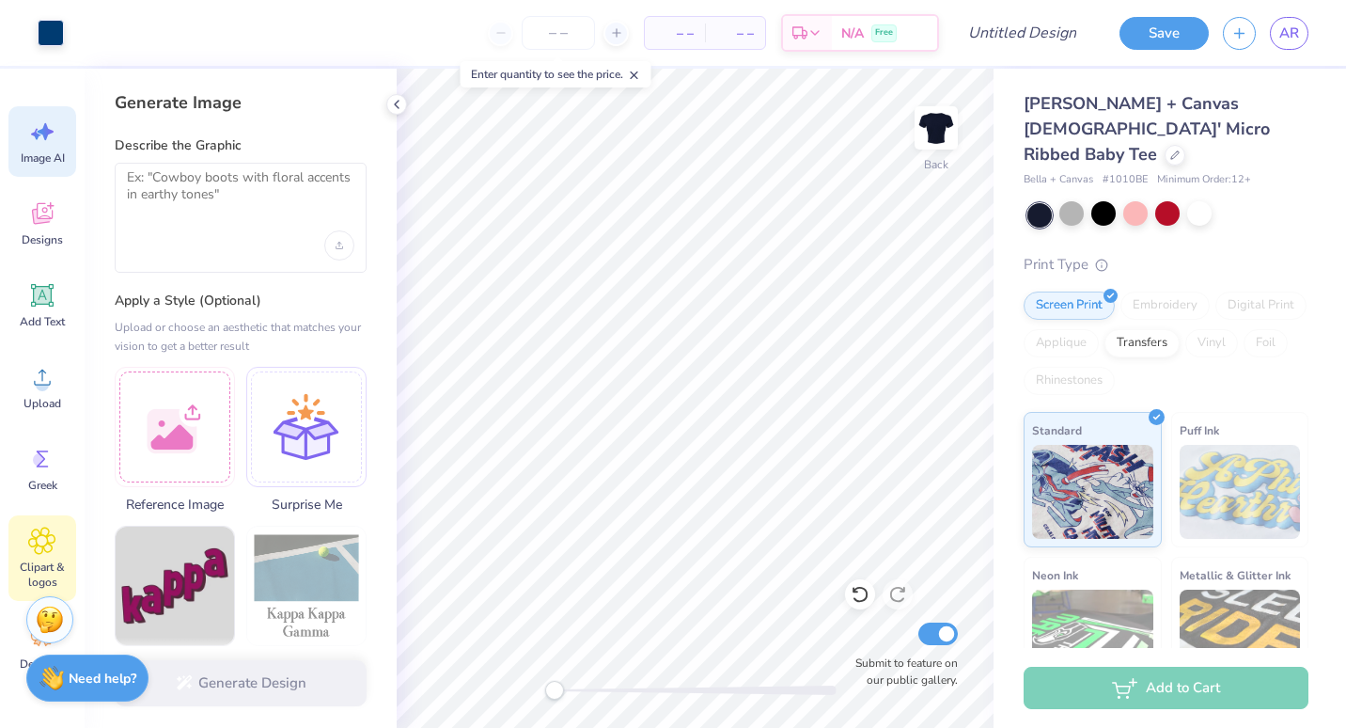
scroll to position [96, 0]
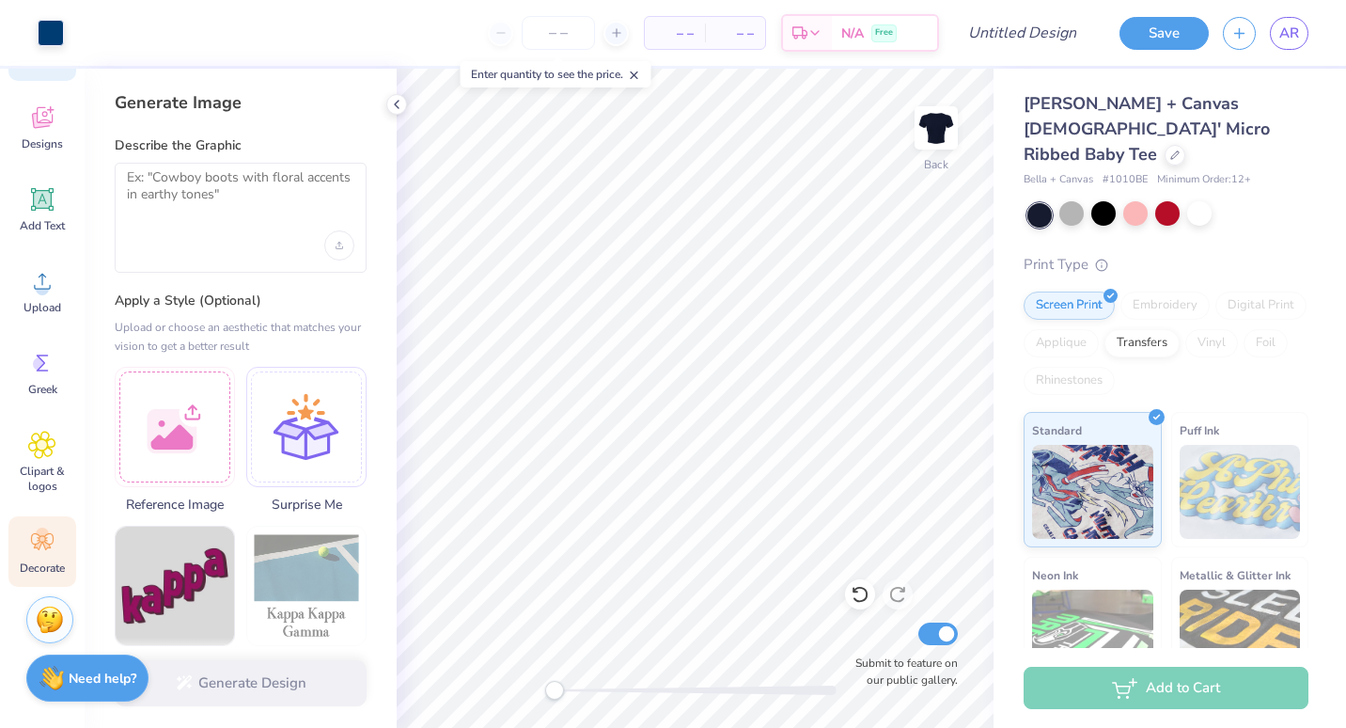
click at [45, 558] on div "Decorate" at bounding box center [42, 551] width 68 height 71
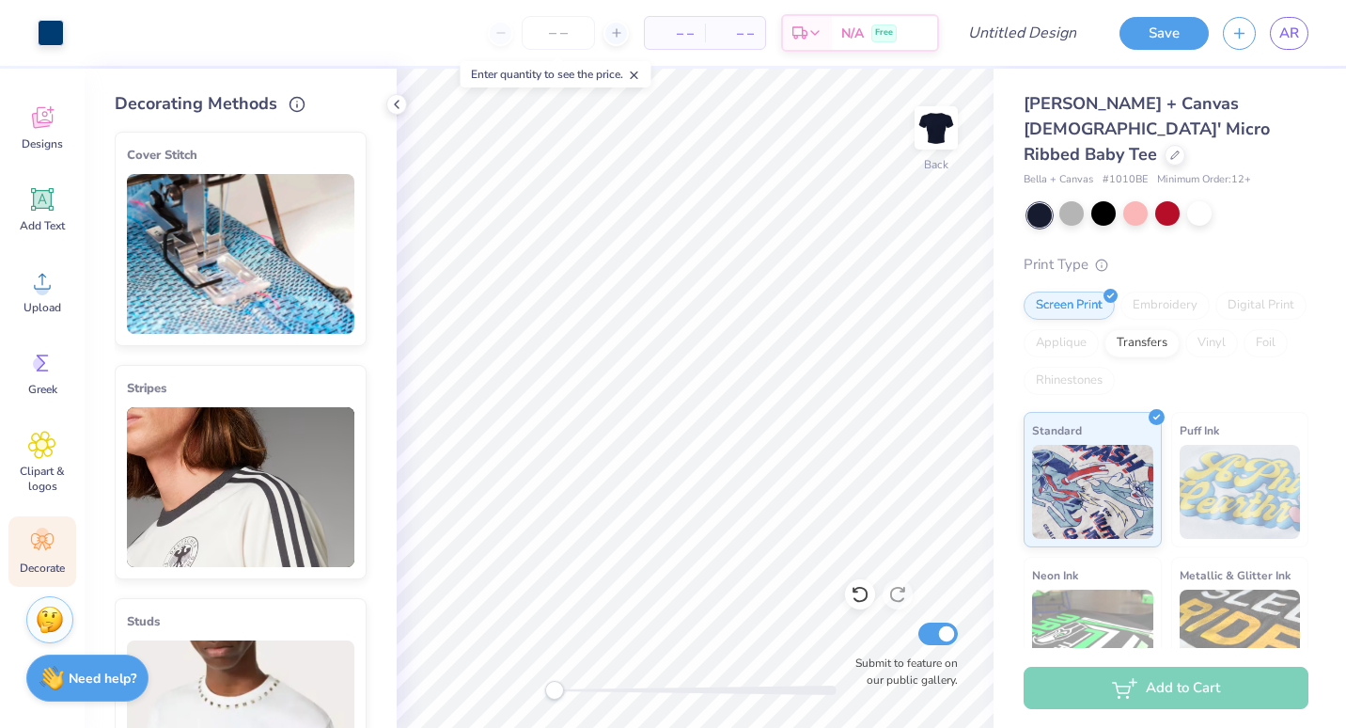
scroll to position [0, 0]
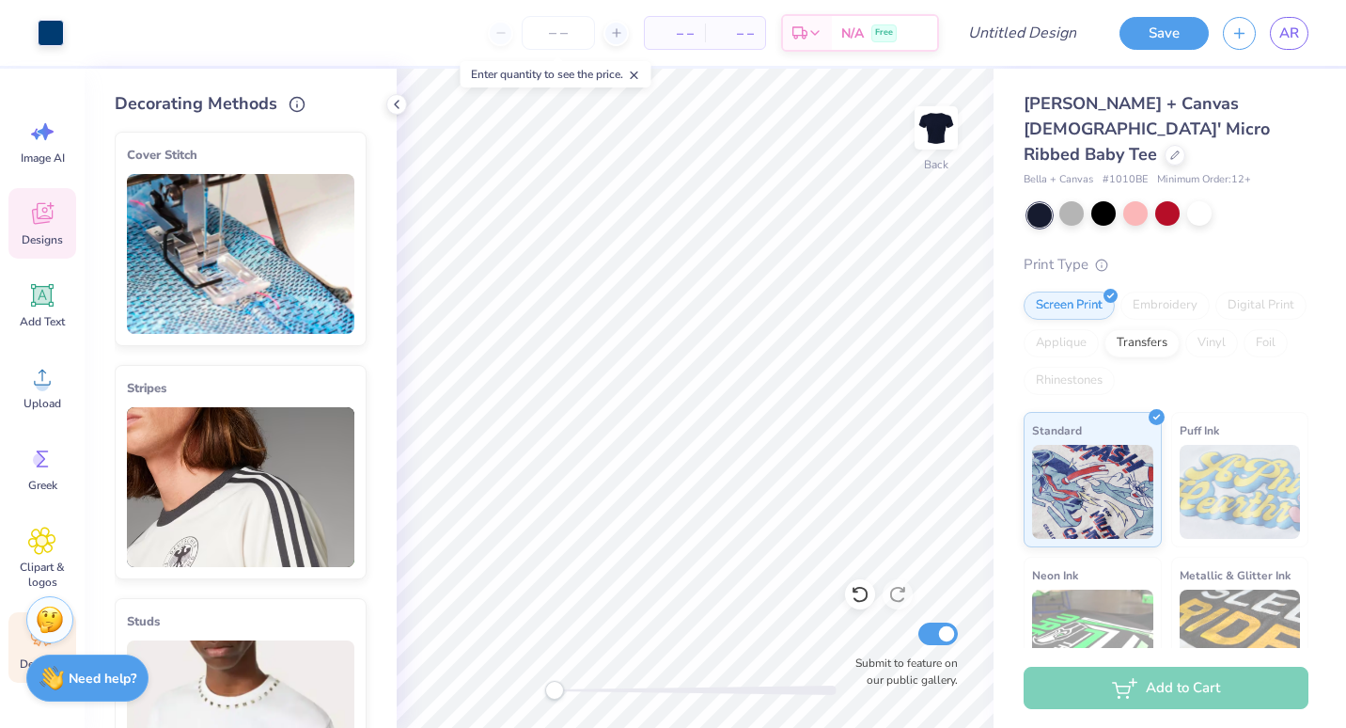
click at [53, 223] on icon at bounding box center [42, 213] width 28 height 28
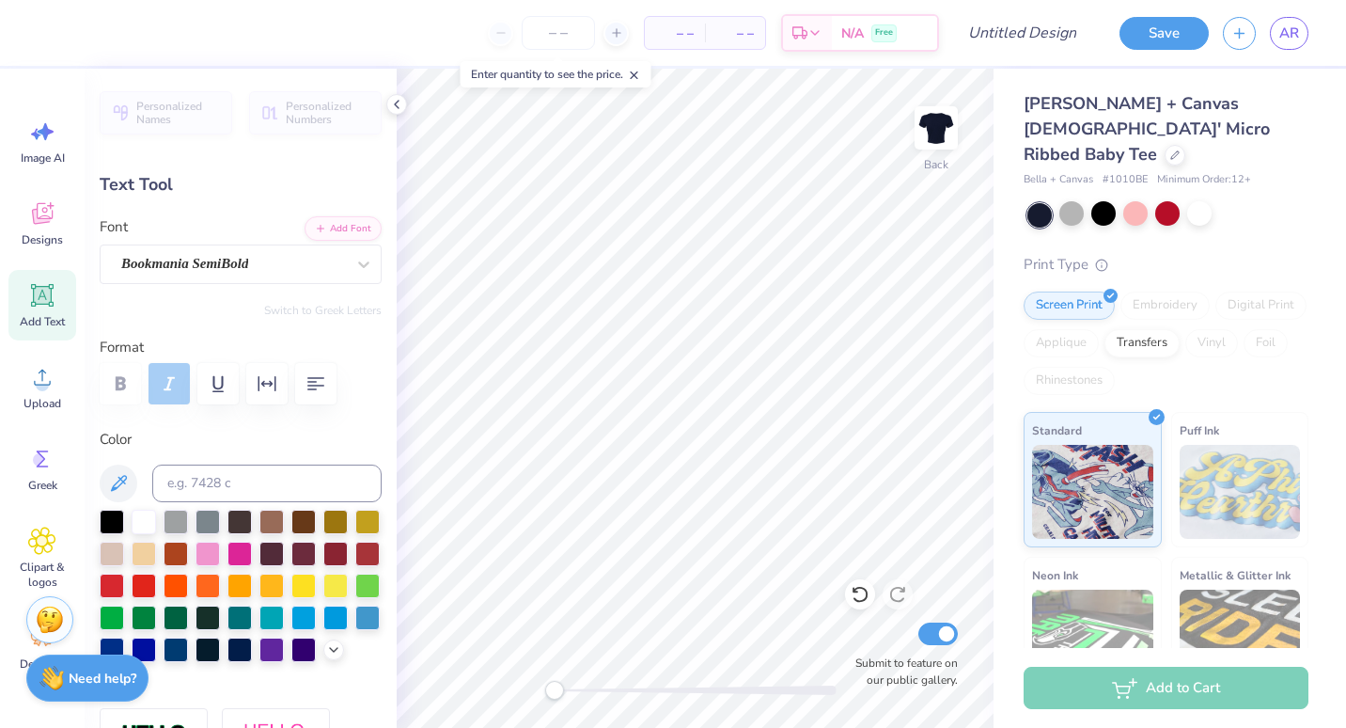
scroll to position [15, 2]
